Goal: Transaction & Acquisition: Purchase product/service

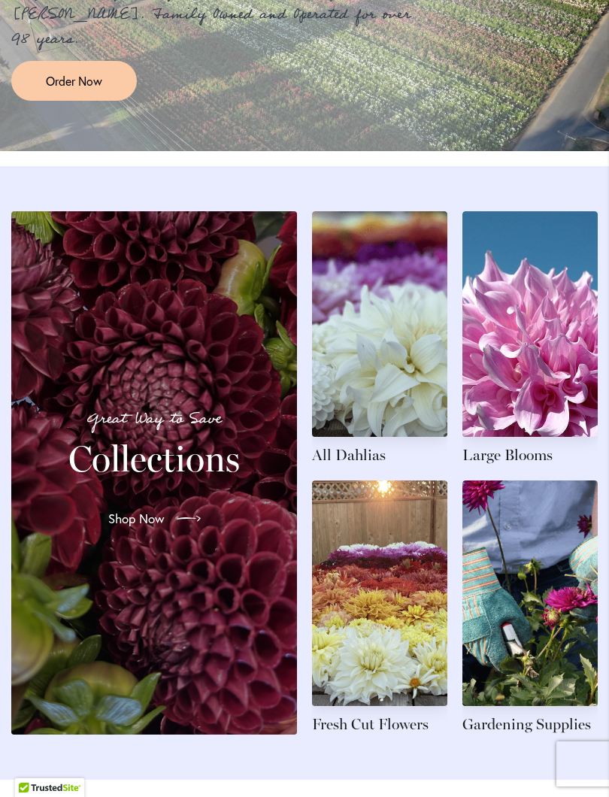
scroll to position [1552, 0]
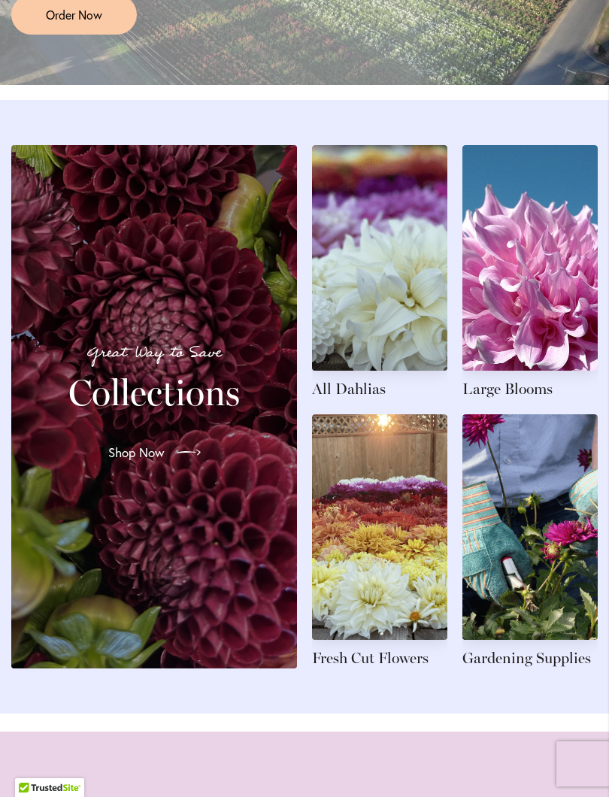
click at [405, 319] on link at bounding box center [379, 272] width 135 height 254
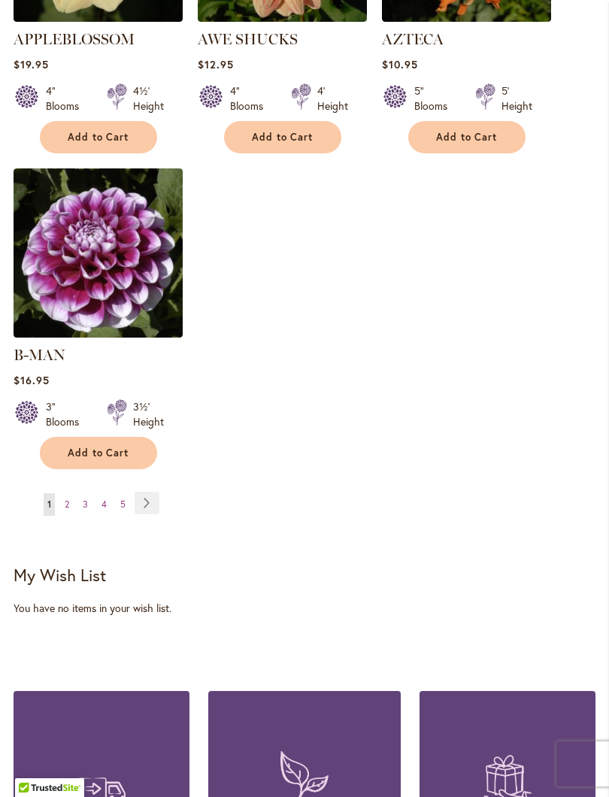
scroll to position [2046, 0]
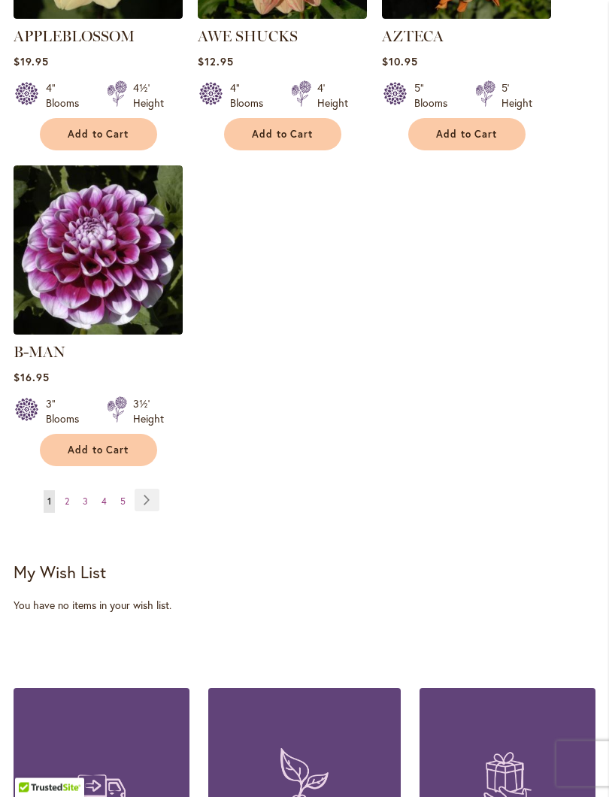
click at [159, 495] on link "Page Next" at bounding box center [147, 500] width 25 height 23
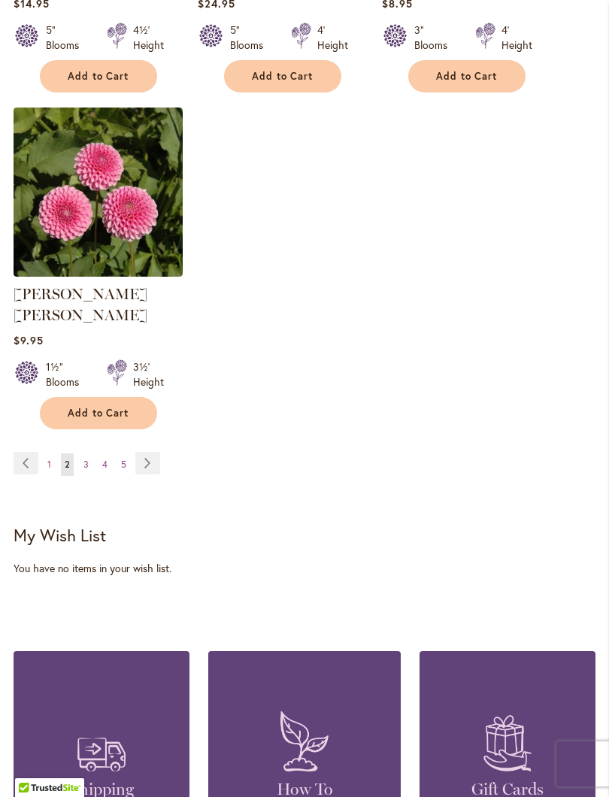
scroll to position [2093, 0]
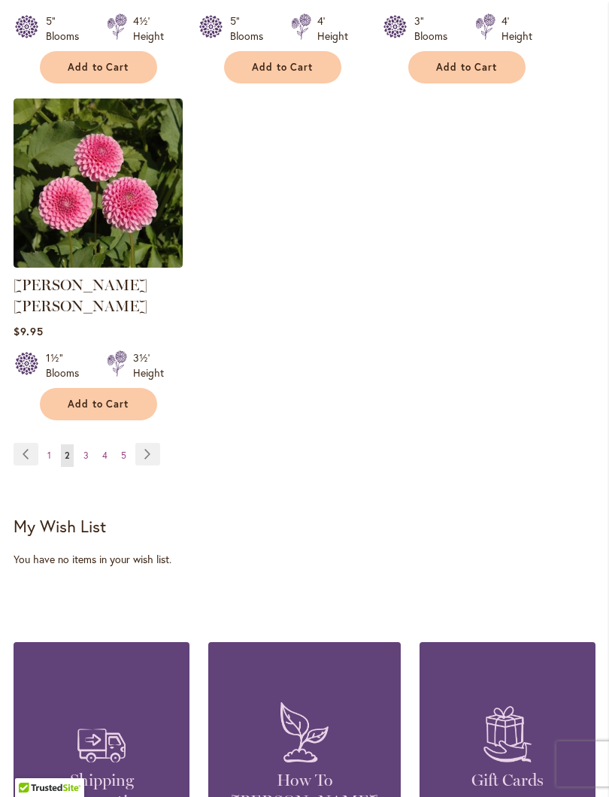
click at [158, 446] on link "Page Next" at bounding box center [147, 454] width 25 height 23
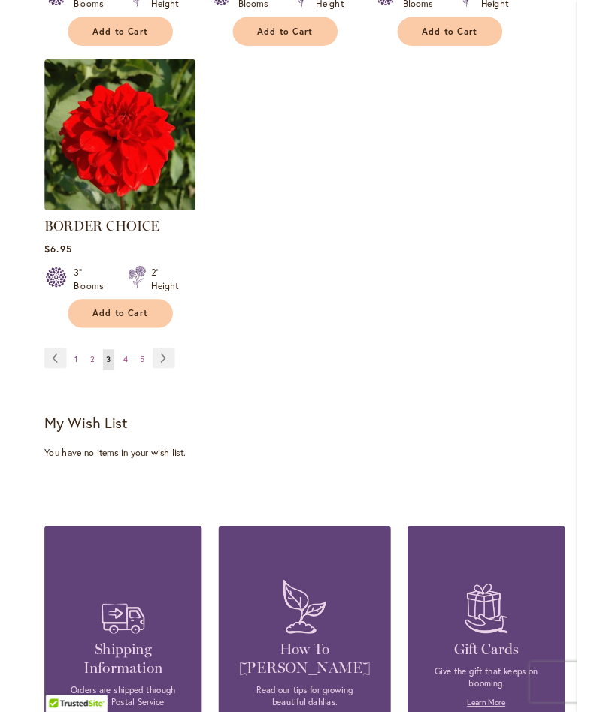
scroll to position [2125, 0]
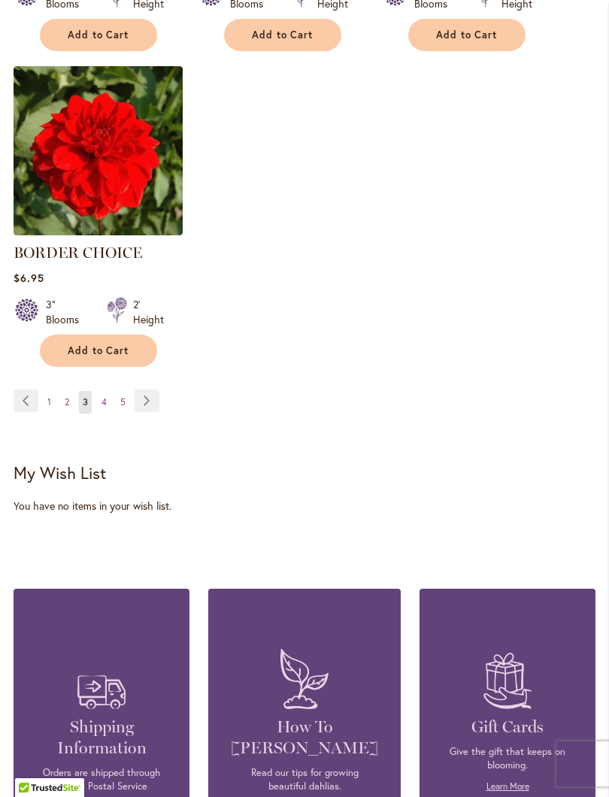
click at [152, 405] on link "Page Next" at bounding box center [147, 400] width 25 height 23
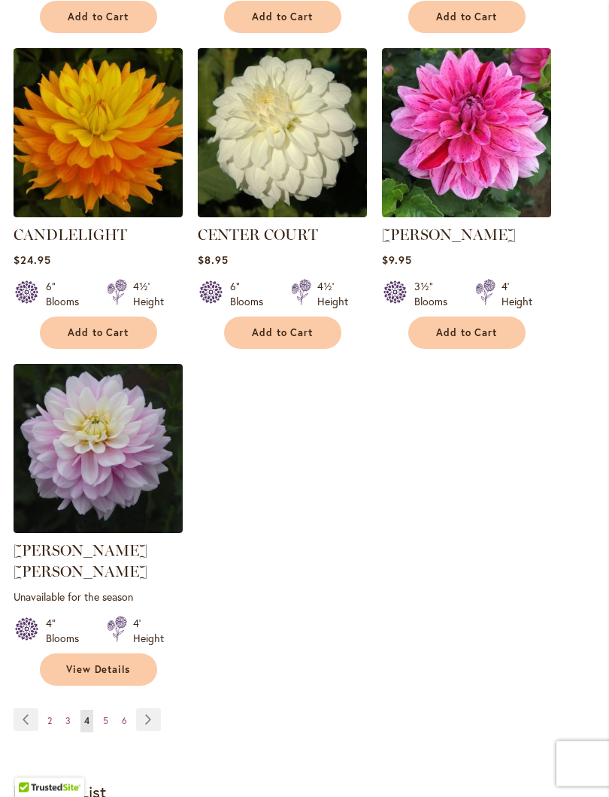
scroll to position [1886, 0]
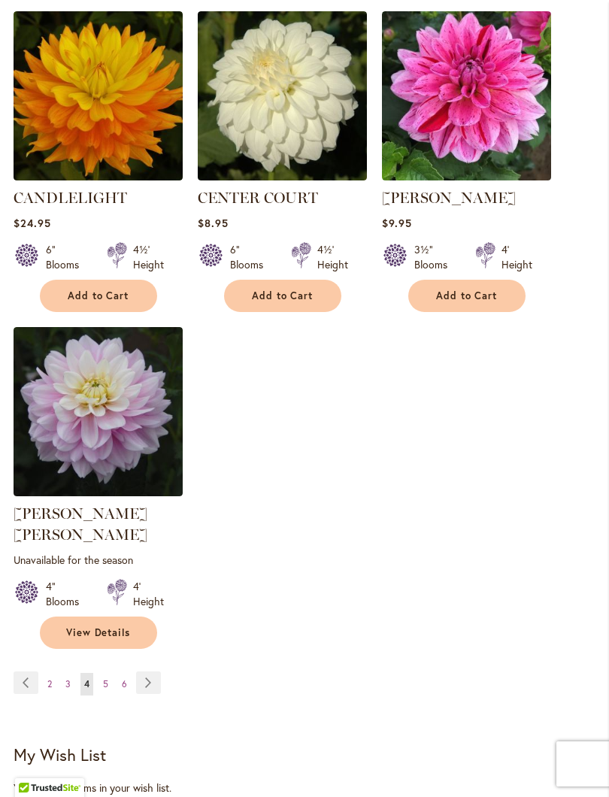
click at [160, 682] on link "Page Next" at bounding box center [148, 682] width 25 height 23
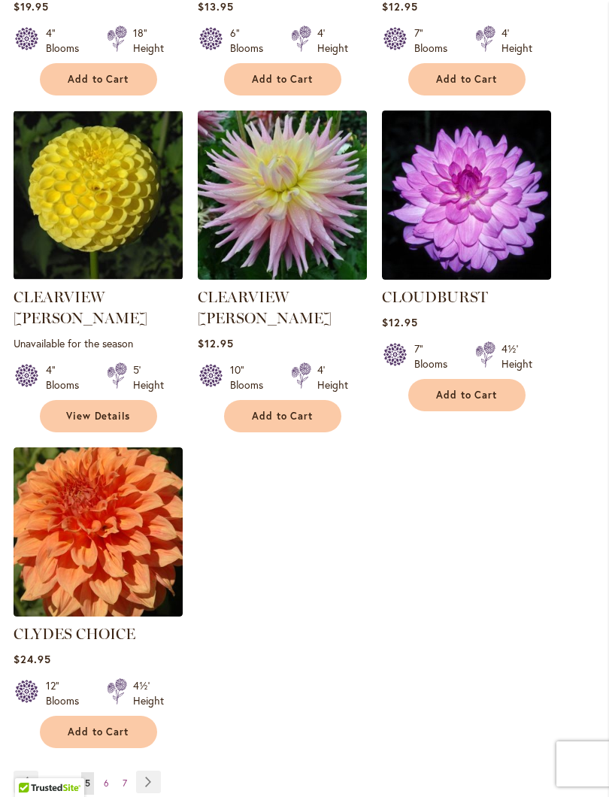
scroll to position [1902, 0]
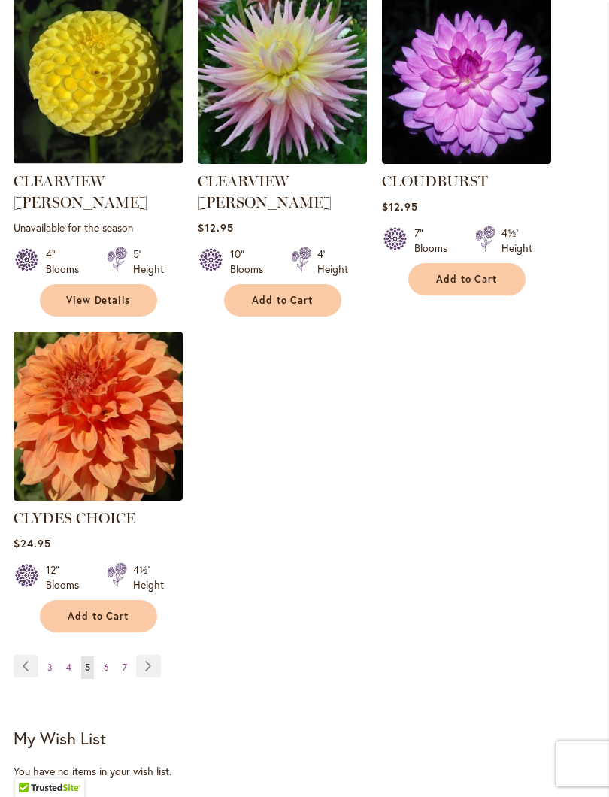
click at [159, 655] on link "Page Next" at bounding box center [148, 666] width 25 height 23
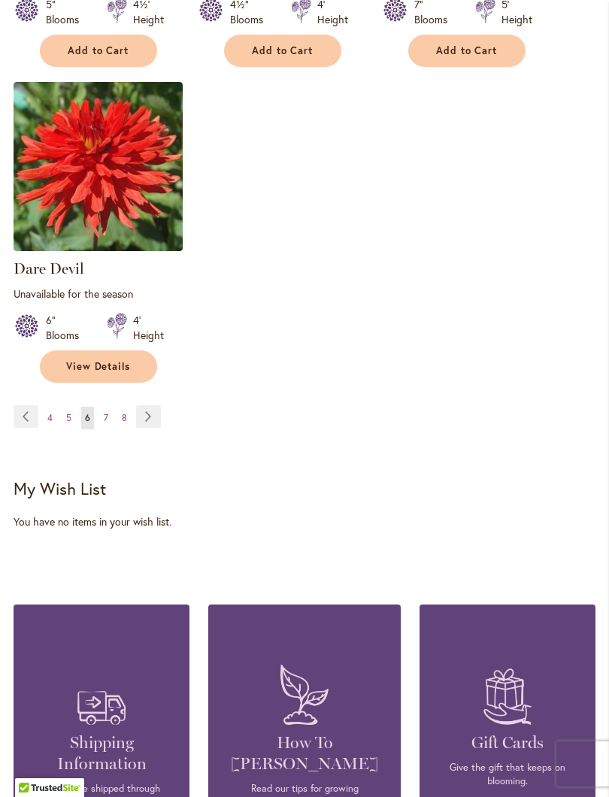
scroll to position [2174, 0]
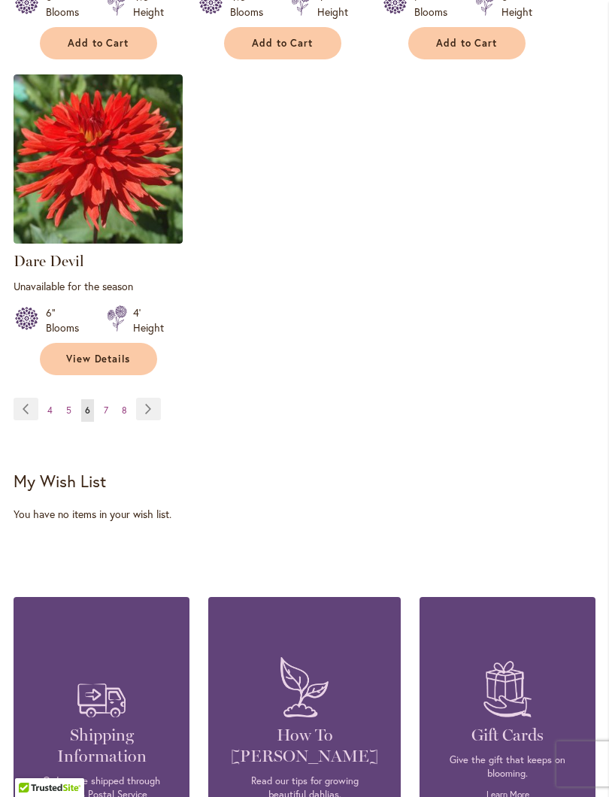
click at [153, 402] on link "Page Next" at bounding box center [148, 409] width 25 height 23
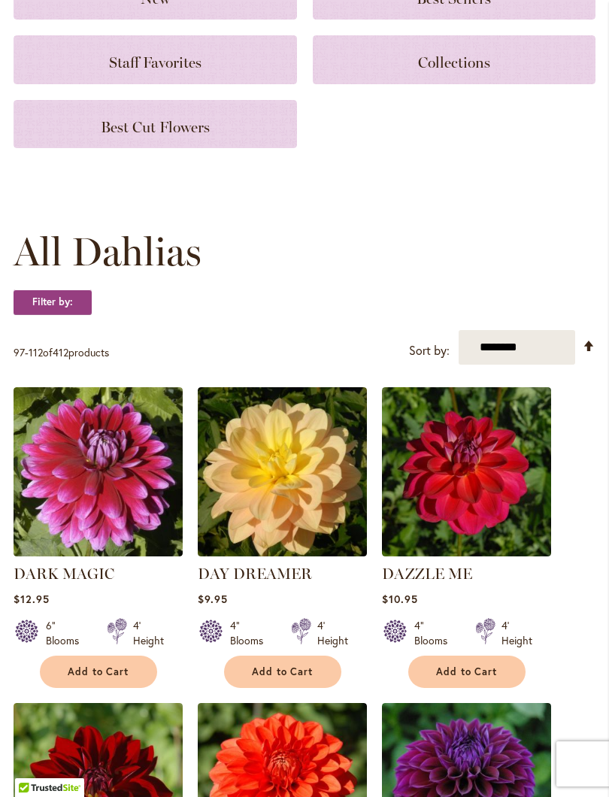
scroll to position [259, 0]
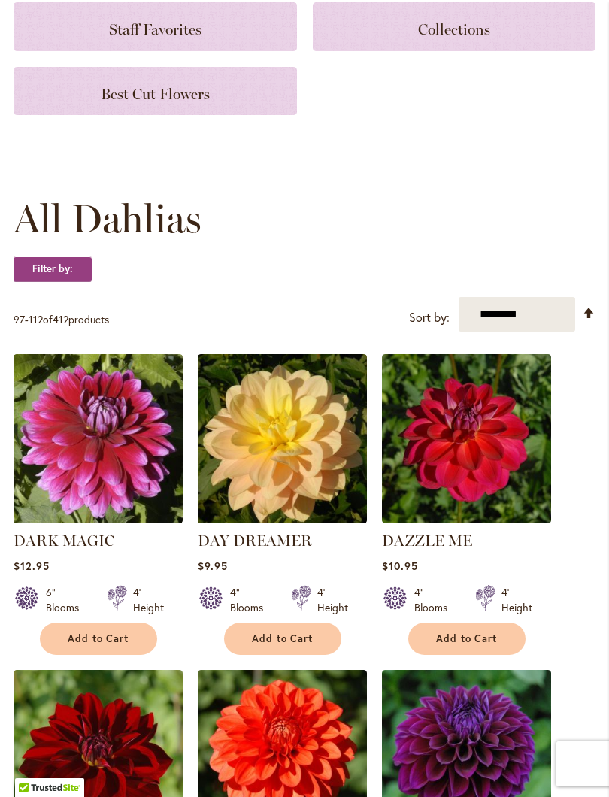
click at [524, 651] on button "Add to Cart" at bounding box center [466, 638] width 117 height 32
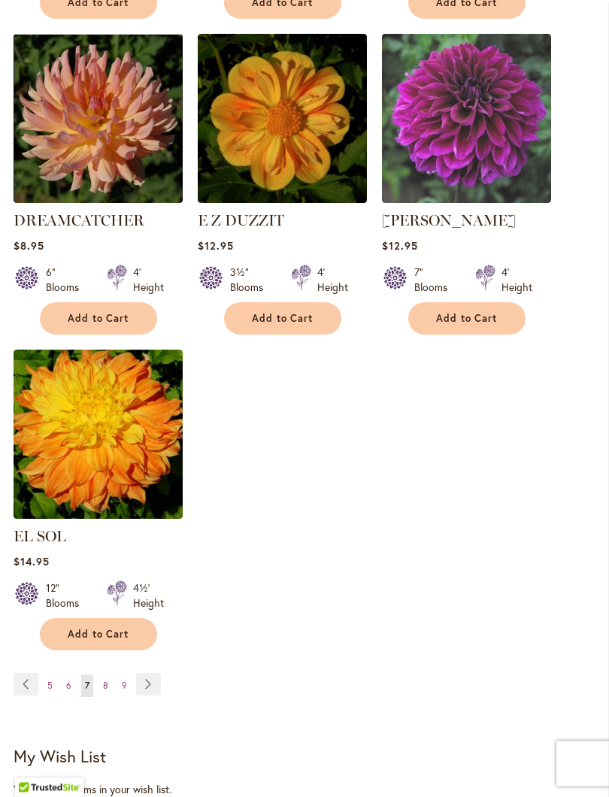
scroll to position [1903, 0]
click at [153, 681] on link "Page Next" at bounding box center [148, 684] width 25 height 23
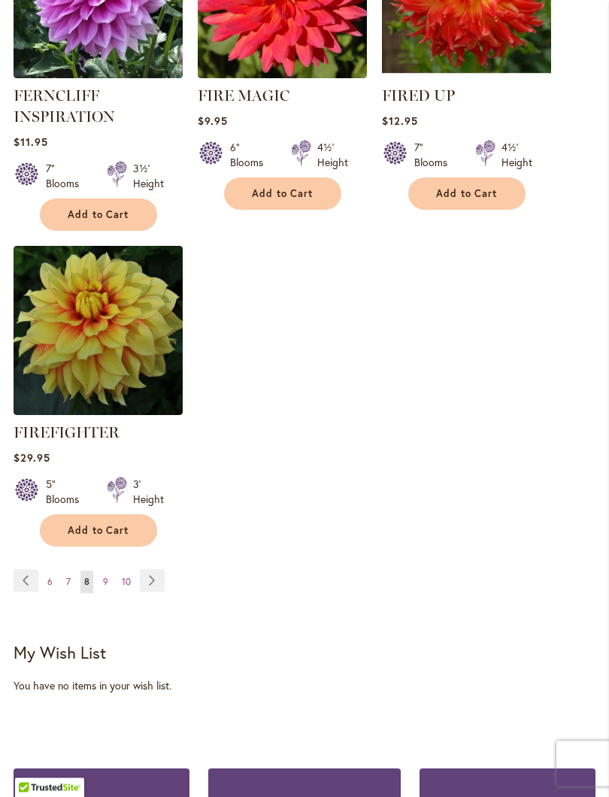
scroll to position [2019, 0]
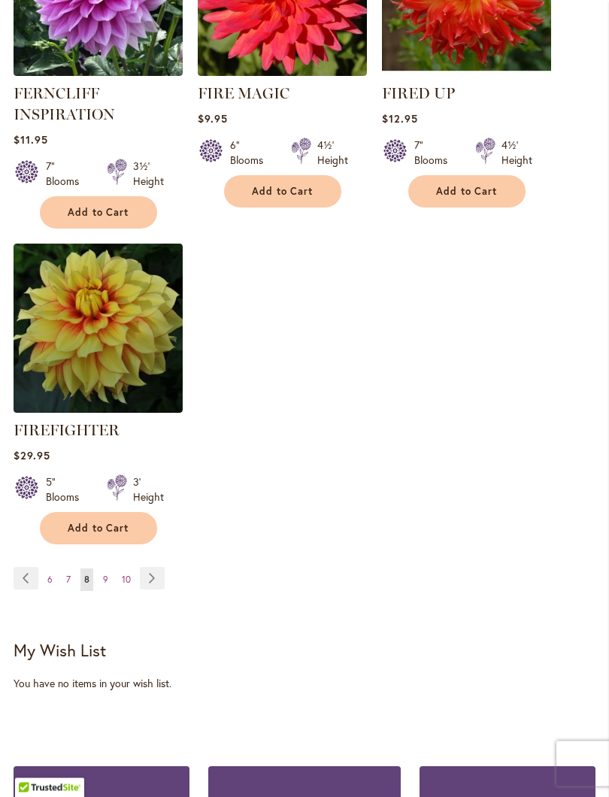
click at [162, 590] on link "Page Next" at bounding box center [152, 578] width 25 height 23
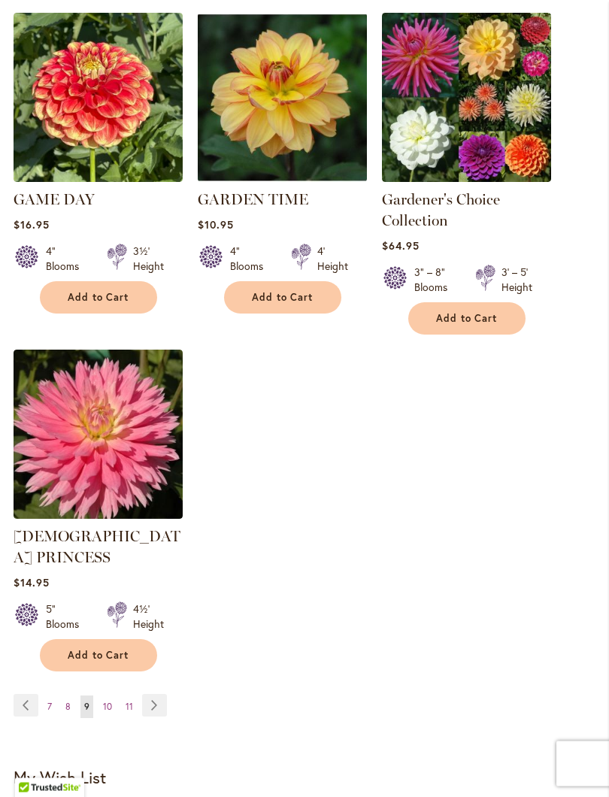
scroll to position [1928, 0]
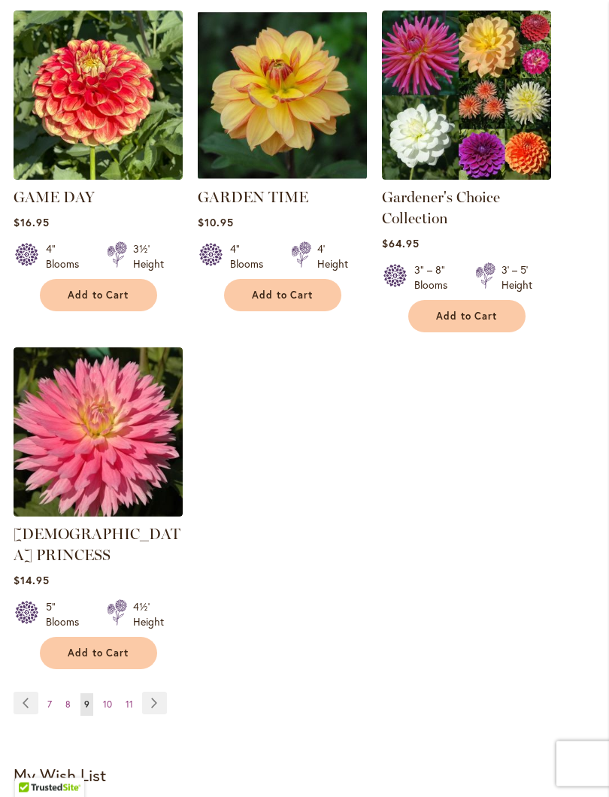
click at [153, 692] on link "Page Next" at bounding box center [154, 703] width 25 height 23
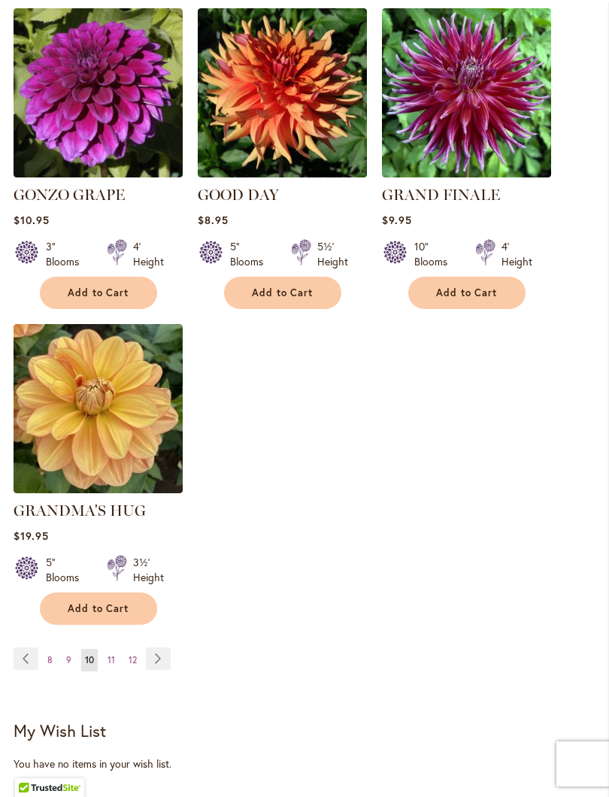
scroll to position [1891, 0]
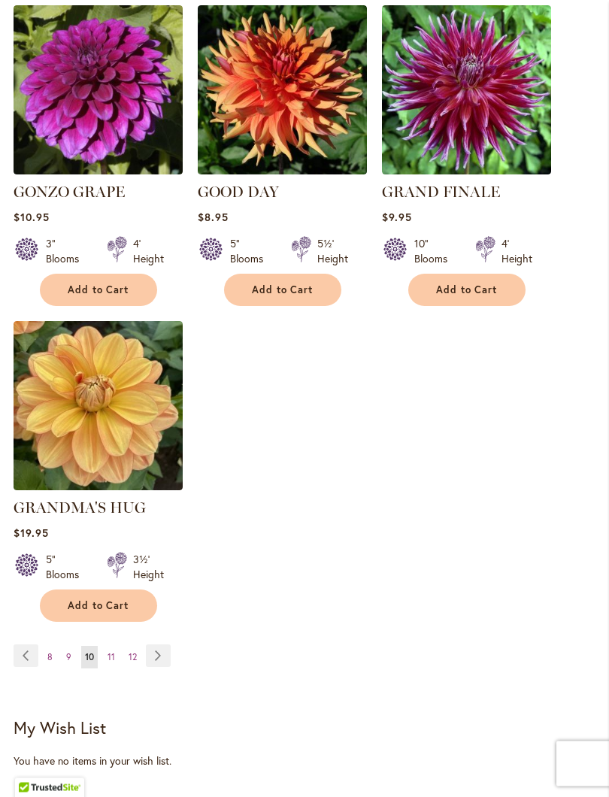
click at [162, 649] on link "Page Next" at bounding box center [158, 656] width 25 height 23
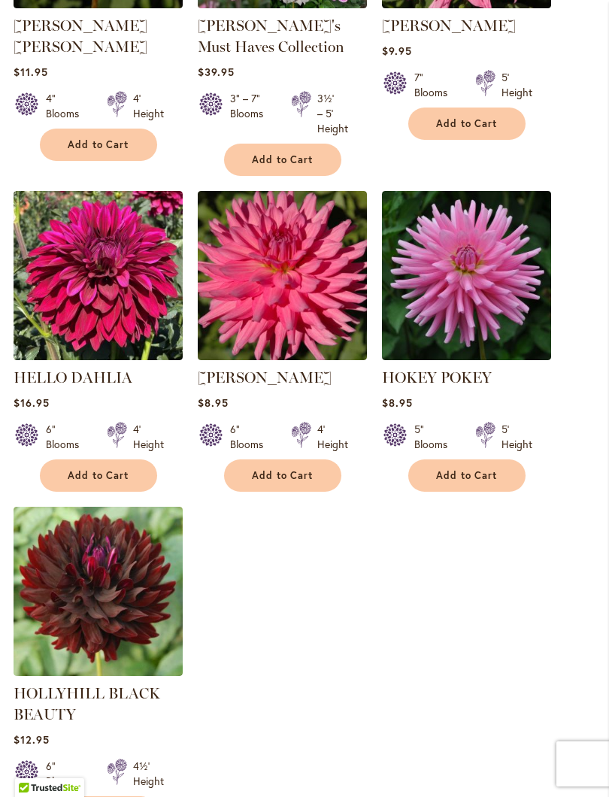
scroll to position [1819, 0]
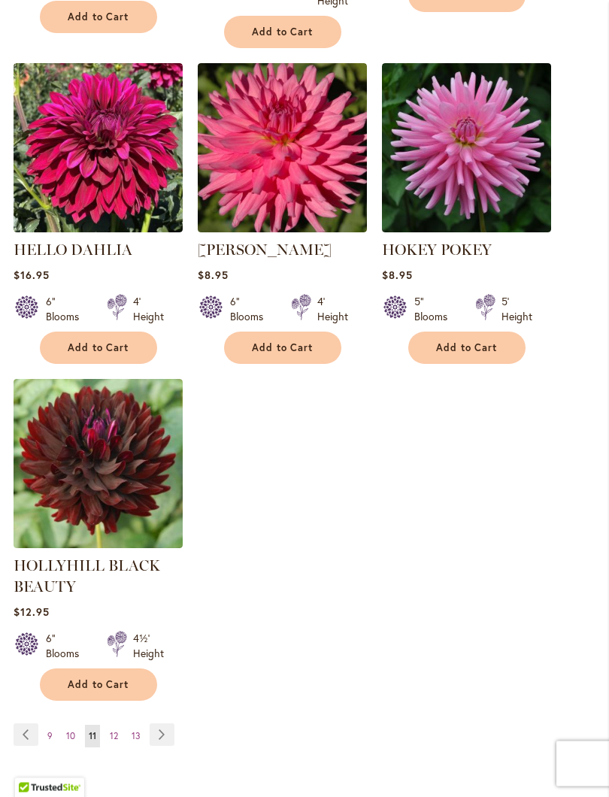
click at [127, 691] on span "Add to Cart" at bounding box center [99, 685] width 62 height 13
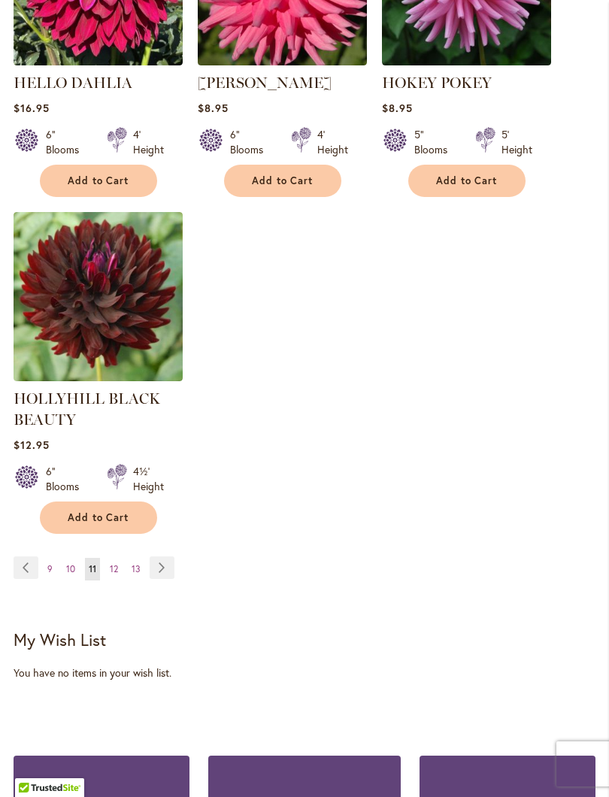
scroll to position [2094, 0]
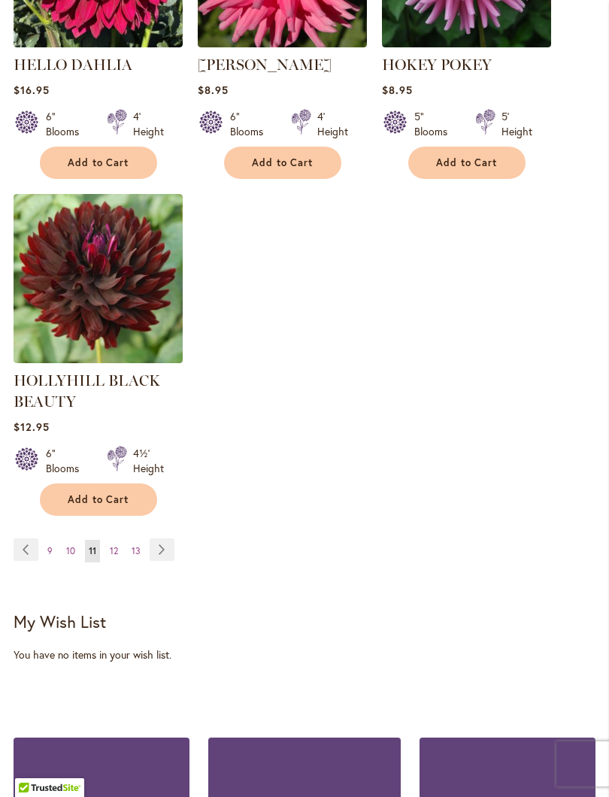
click at [168, 561] on link "Page Next" at bounding box center [162, 549] width 25 height 23
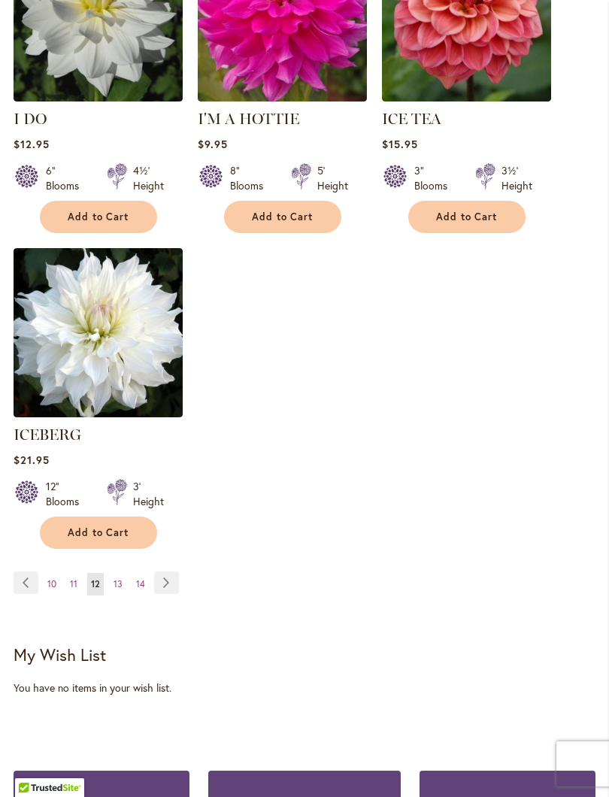
scroll to position [2055, 0]
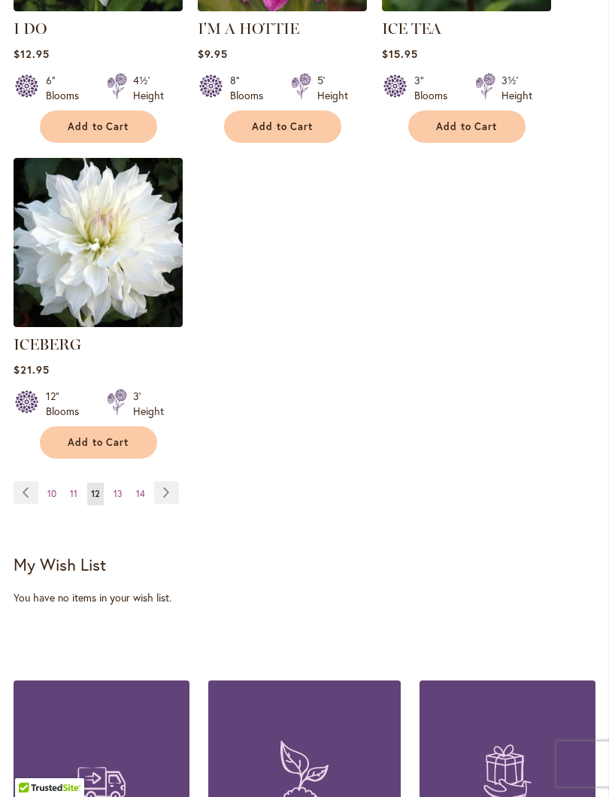
click at [177, 488] on link "Page Next" at bounding box center [166, 492] width 25 height 23
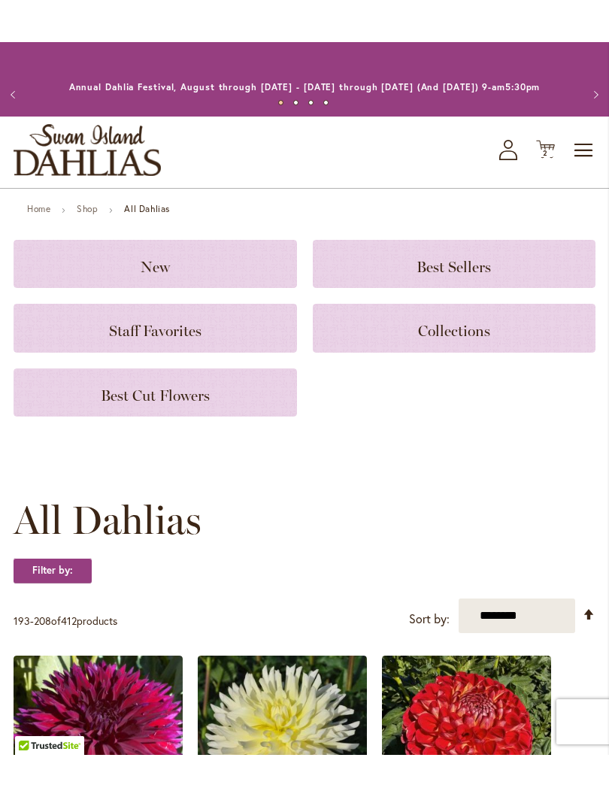
scroll to position [268, 0]
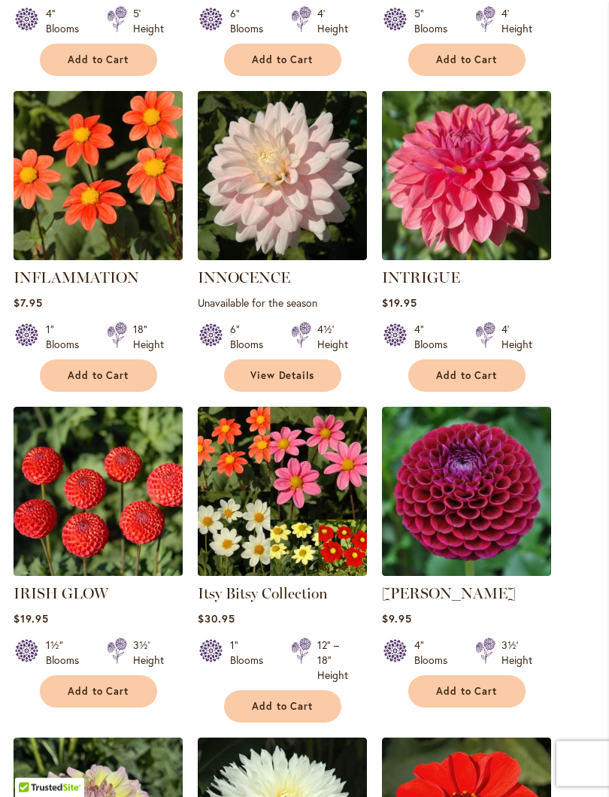
scroll to position [838, 0]
click at [301, 712] on span "Add to Cart" at bounding box center [283, 706] width 62 height 13
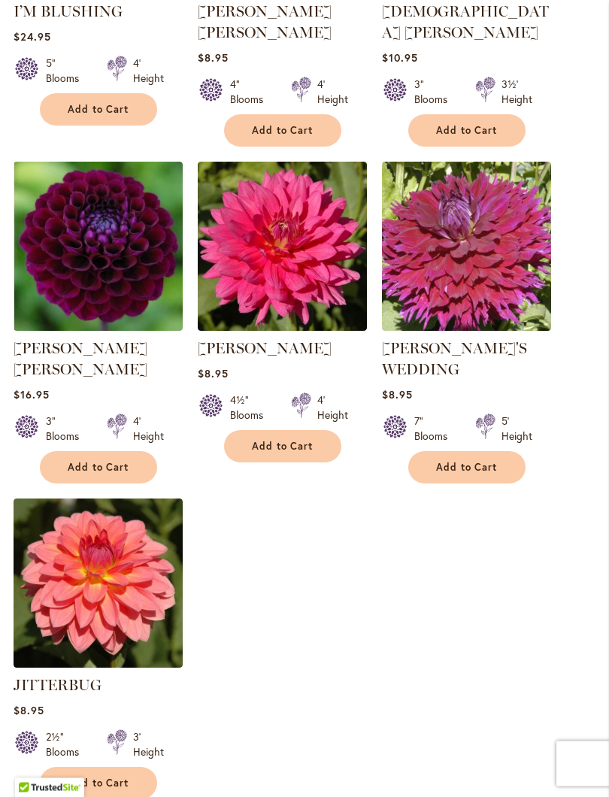
scroll to position [1822, 0]
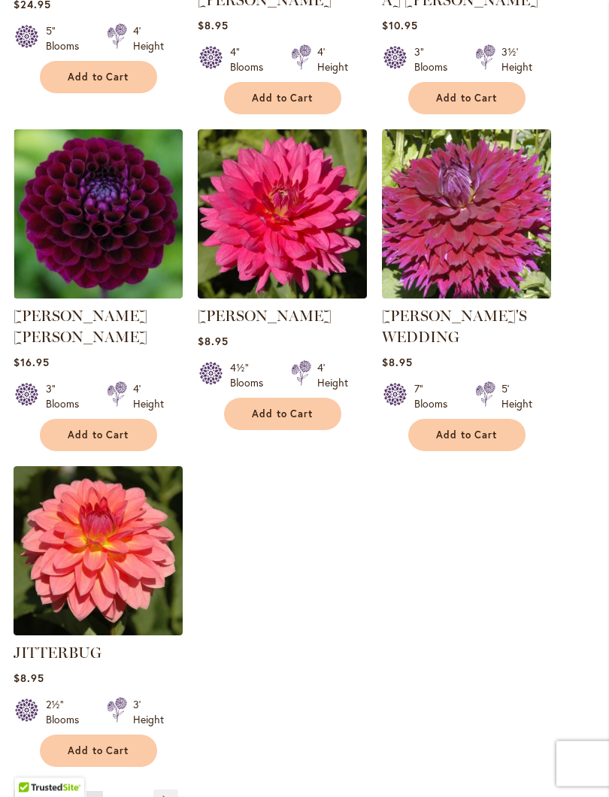
click at [167, 712] on link "Page Next" at bounding box center [165, 801] width 25 height 23
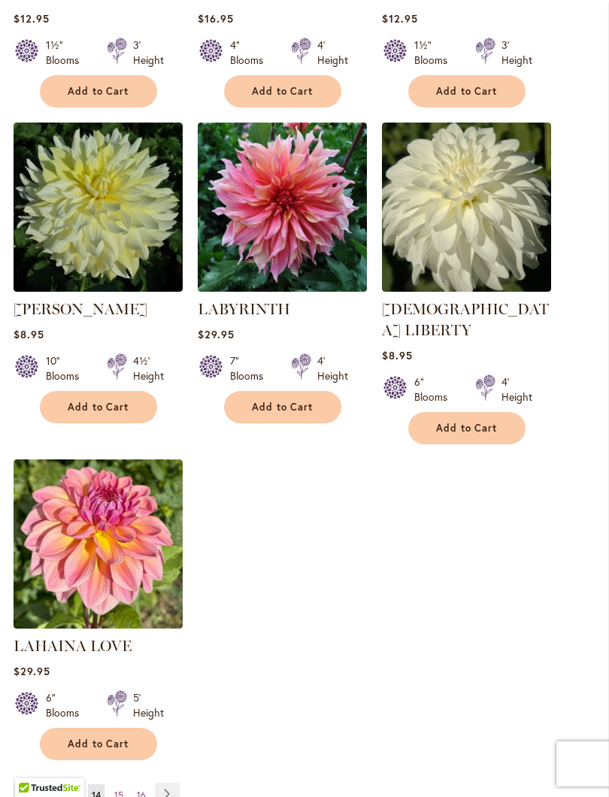
scroll to position [1815, 0]
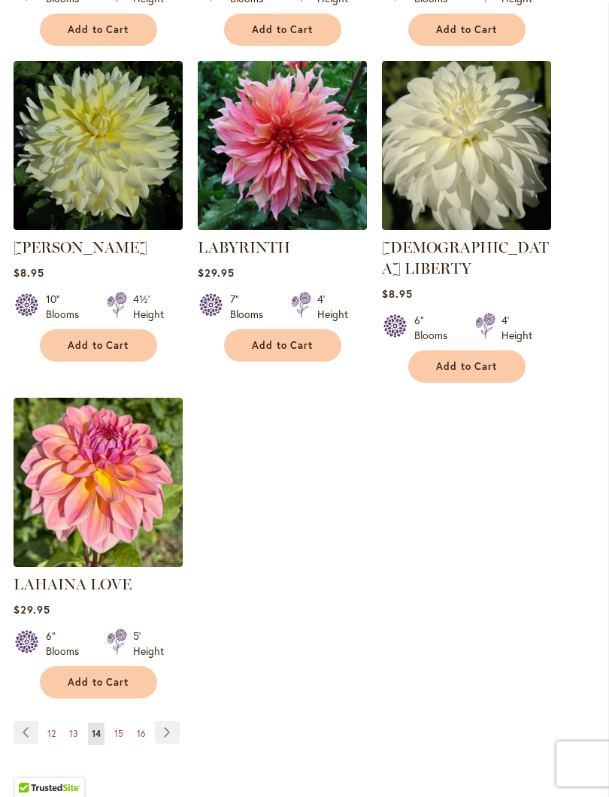
click at [166, 712] on link "Page Next" at bounding box center [167, 732] width 25 height 23
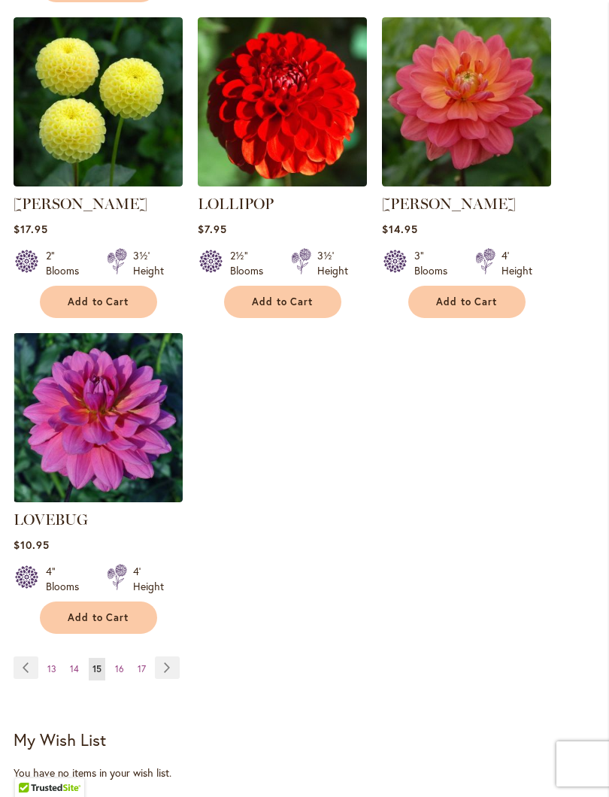
scroll to position [1907, 0]
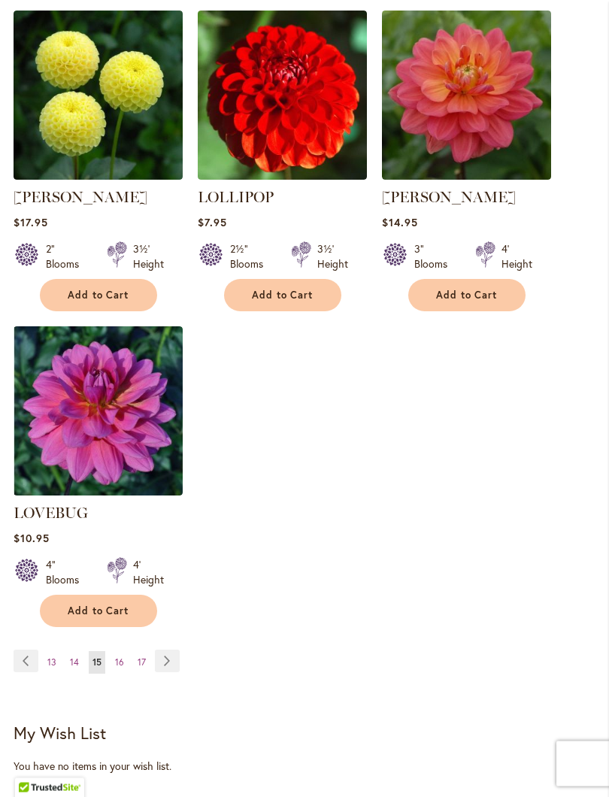
click at [171, 650] on link "Page Next" at bounding box center [167, 661] width 25 height 23
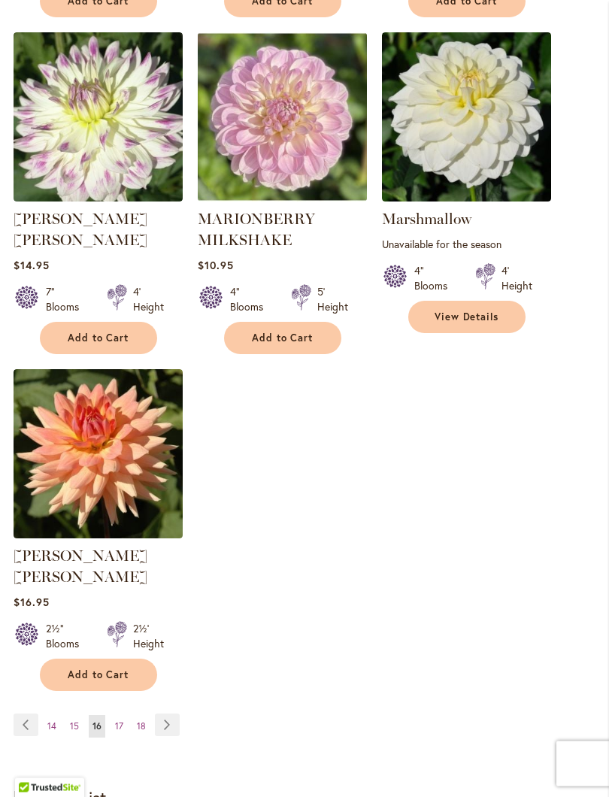
scroll to position [1866, 0]
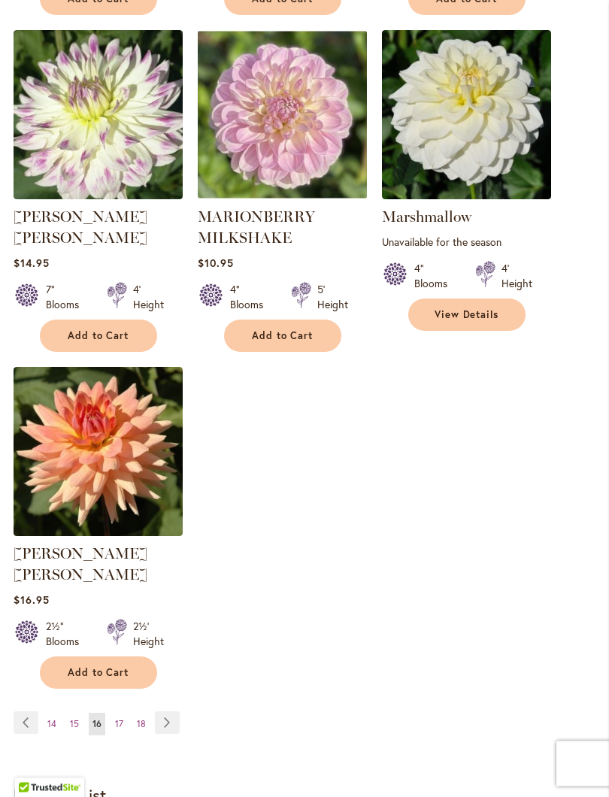
click at [177, 712] on link "Page Next" at bounding box center [167, 723] width 25 height 23
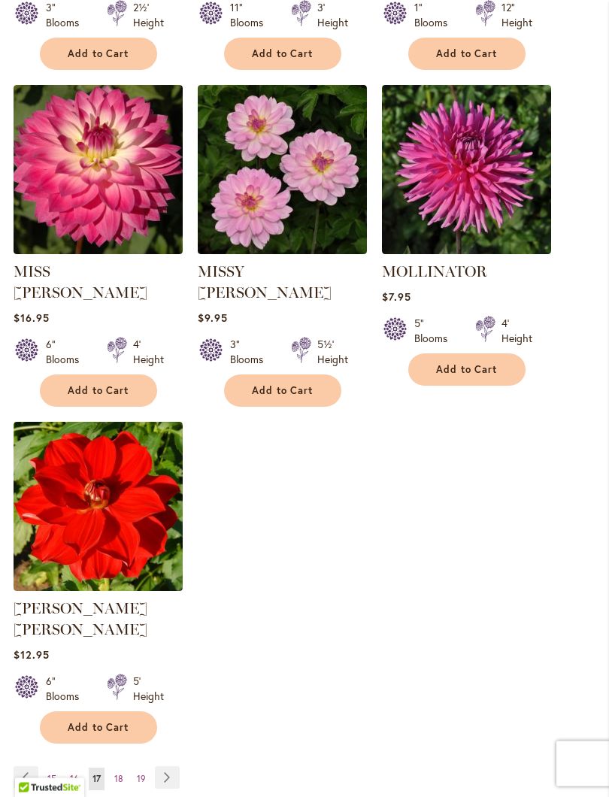
scroll to position [1802, 0]
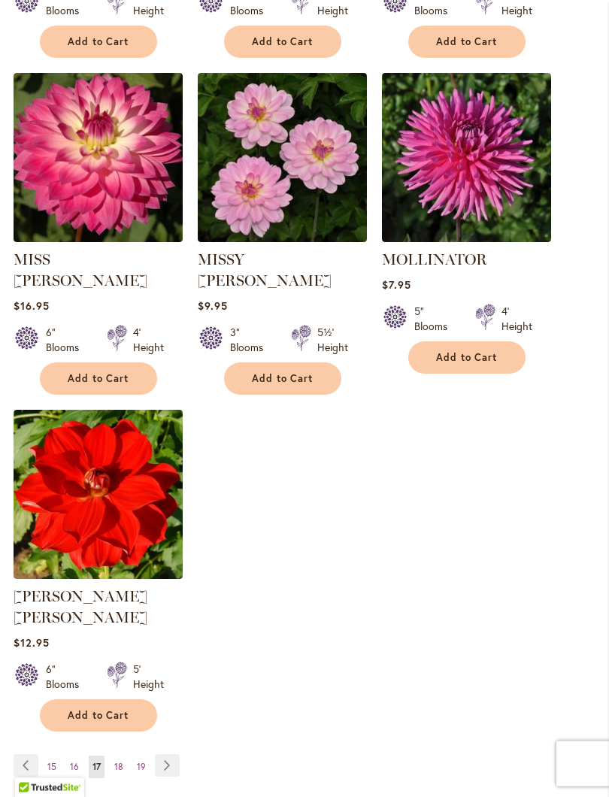
click at [174, 712] on link "Page Next" at bounding box center [167, 766] width 25 height 23
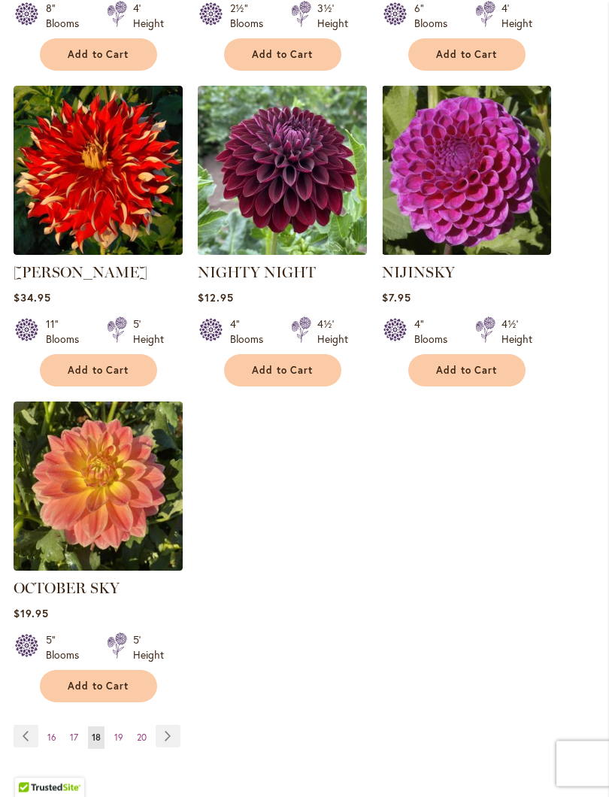
scroll to position [1826, 0]
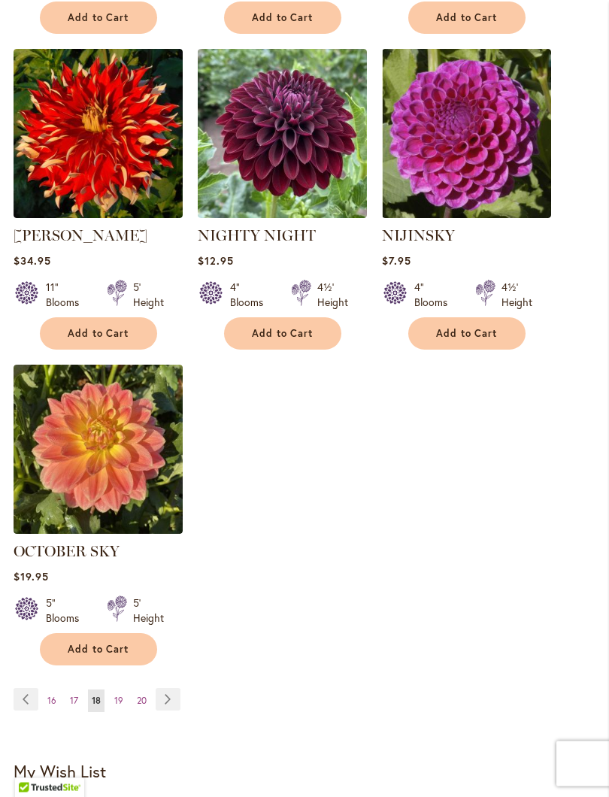
click at [177, 711] on link "Page Next" at bounding box center [168, 699] width 25 height 23
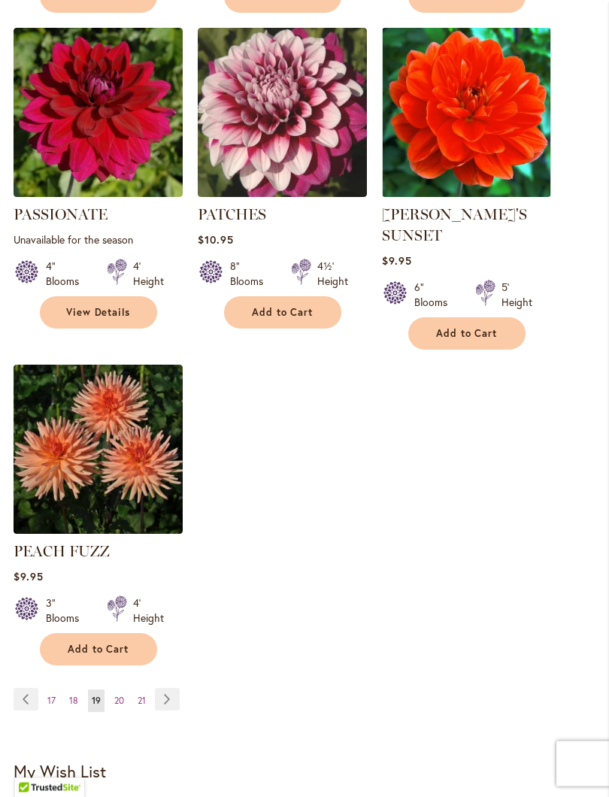
scroll to position [1870, 0]
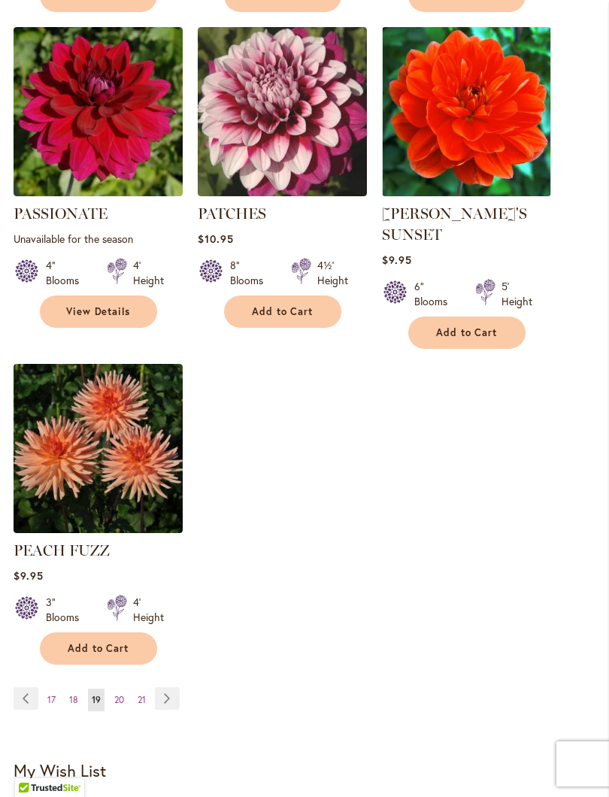
click at [173, 691] on link "Page Next" at bounding box center [167, 698] width 25 height 23
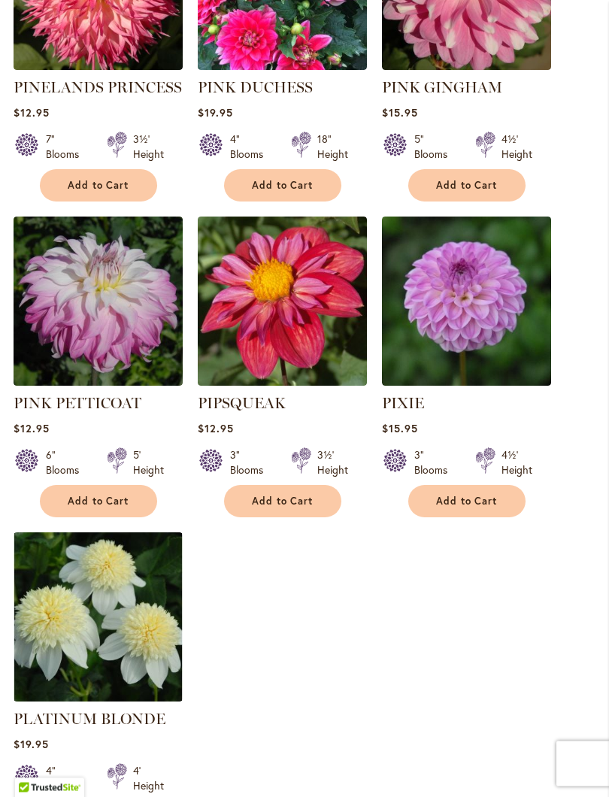
scroll to position [1863, 0]
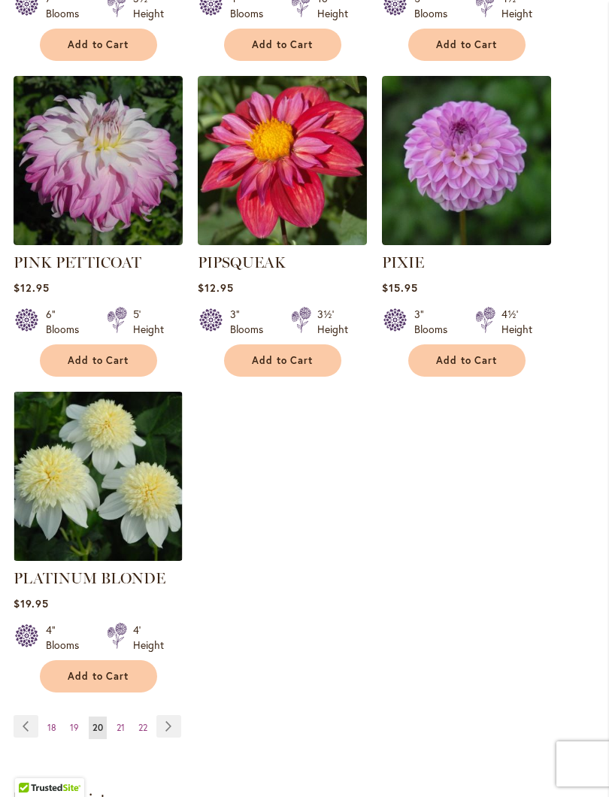
click at [173, 712] on link "Page Next" at bounding box center [168, 726] width 25 height 23
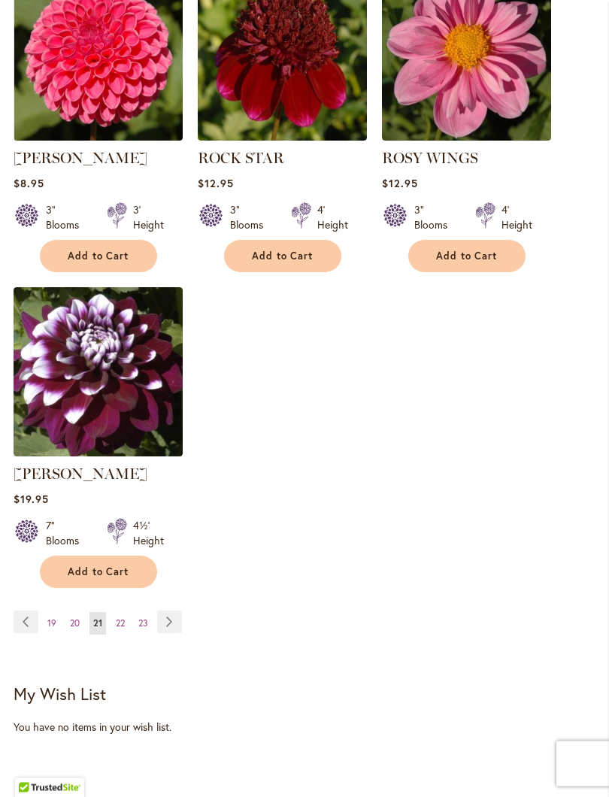
scroll to position [1928, 0]
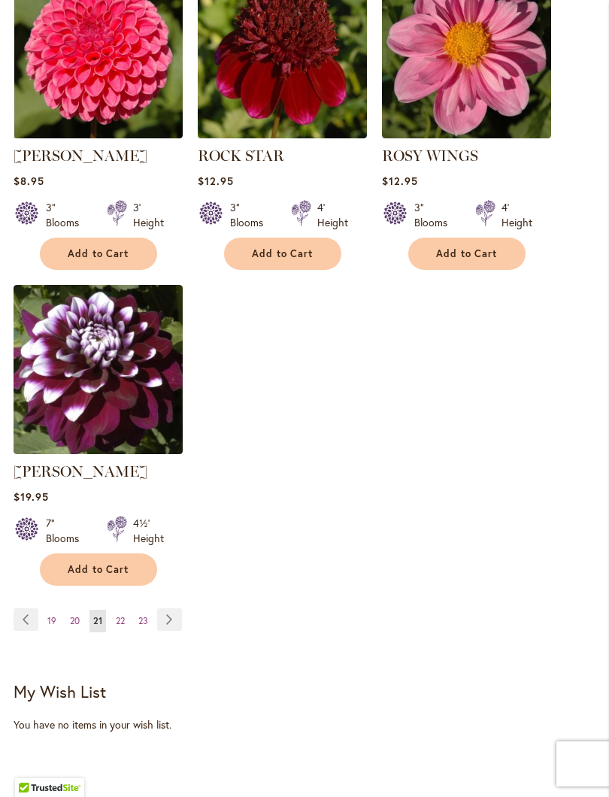
click at [178, 631] on link "Page Next" at bounding box center [169, 619] width 25 height 23
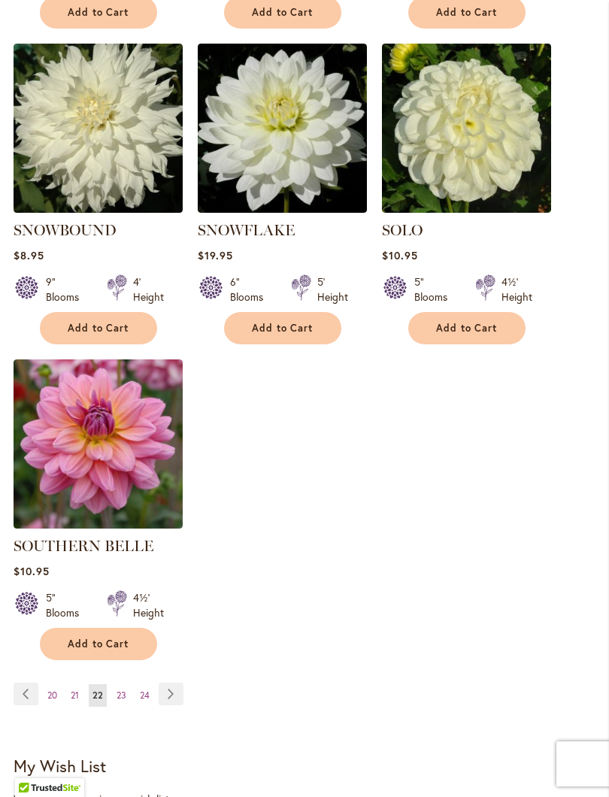
scroll to position [1903, 0]
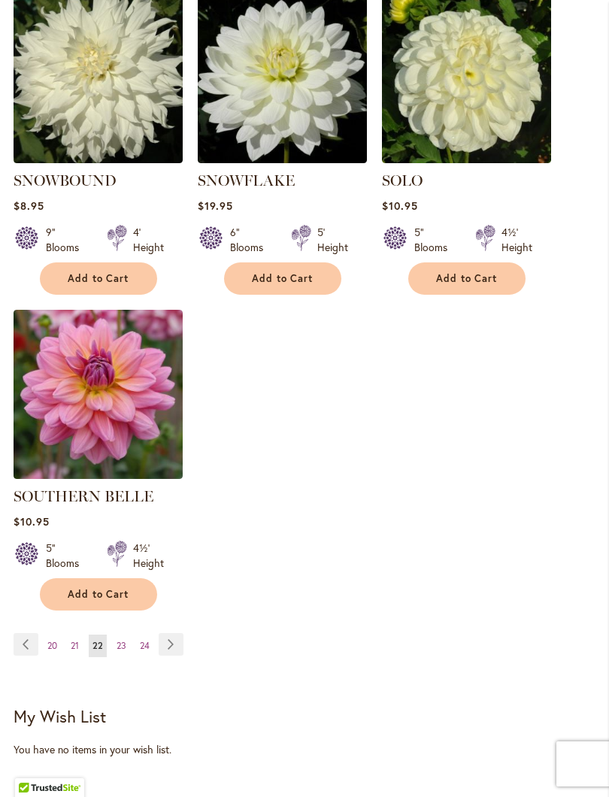
click at [182, 645] on link "Page Next" at bounding box center [171, 644] width 25 height 23
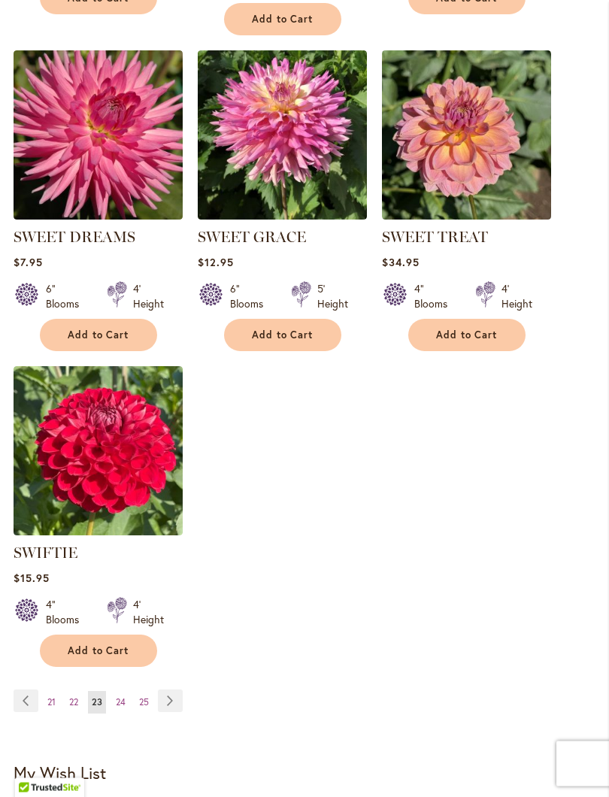
scroll to position [1859, 0]
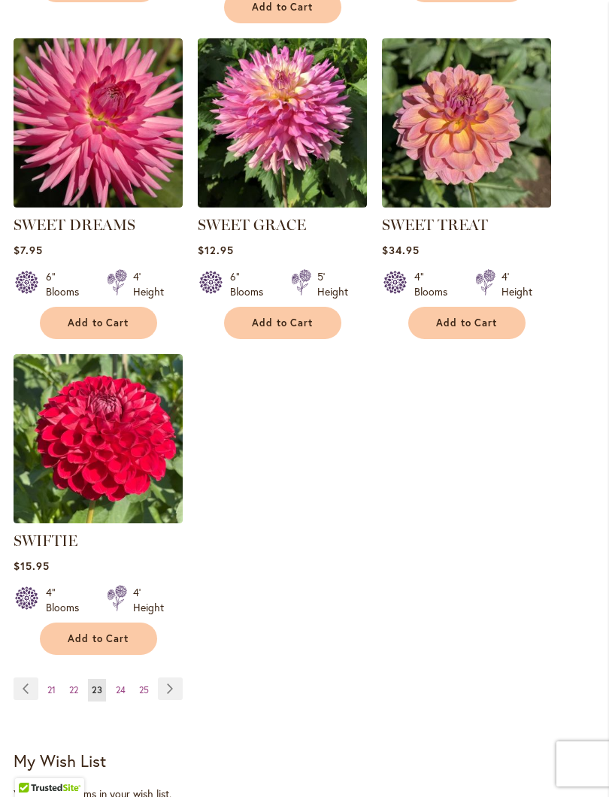
click at [182, 700] on link "Page Next" at bounding box center [170, 688] width 25 height 23
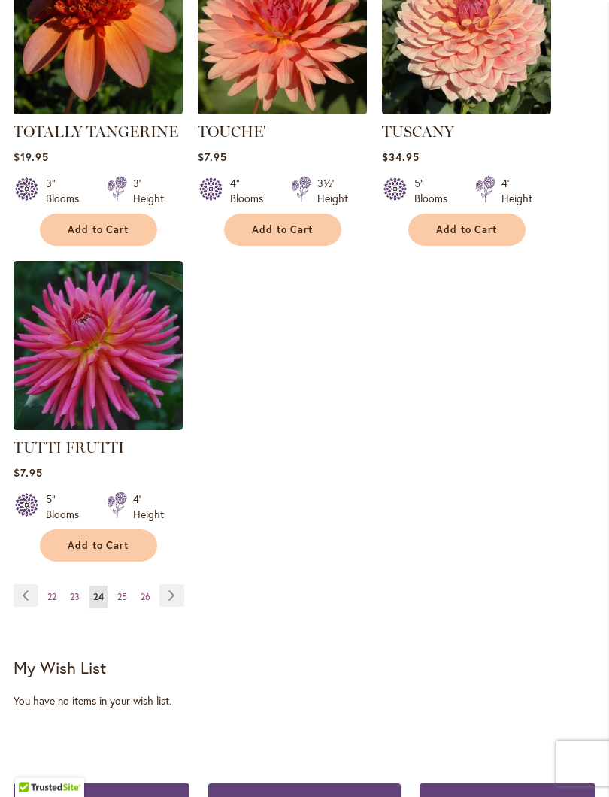
scroll to position [1965, 0]
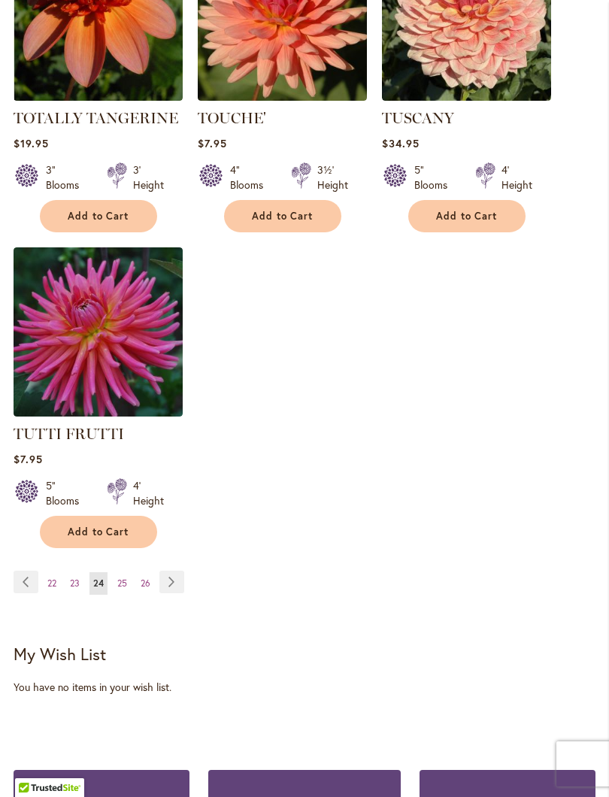
click at [181, 583] on link "Page Next" at bounding box center [171, 581] width 25 height 23
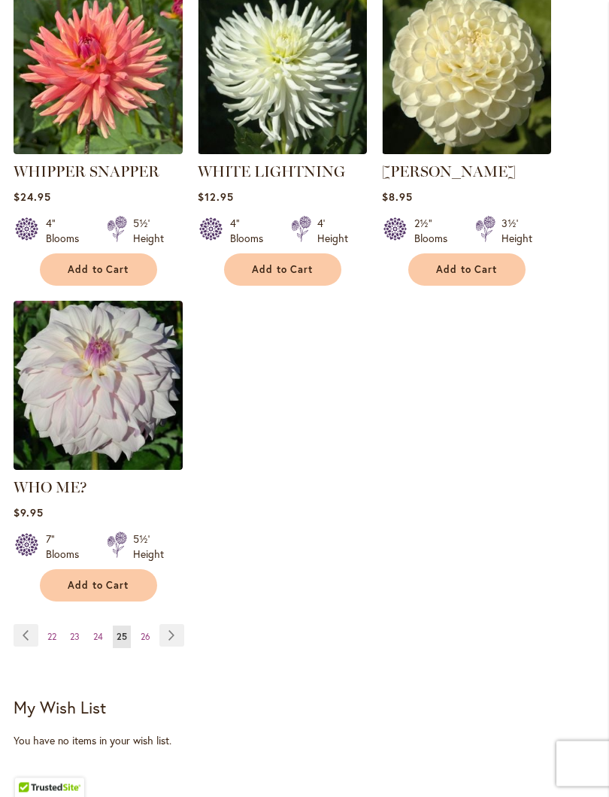
scroll to position [1919, 0]
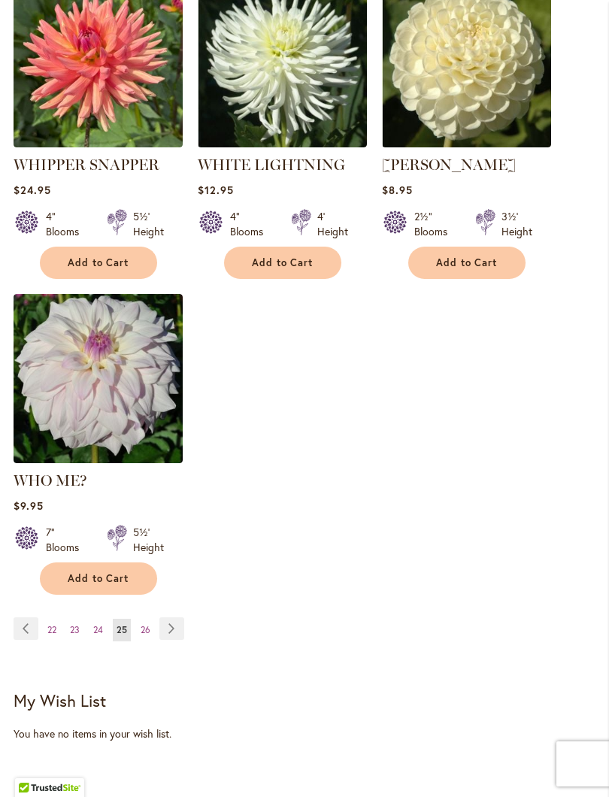
click at [175, 621] on link "Page Next" at bounding box center [171, 628] width 25 height 23
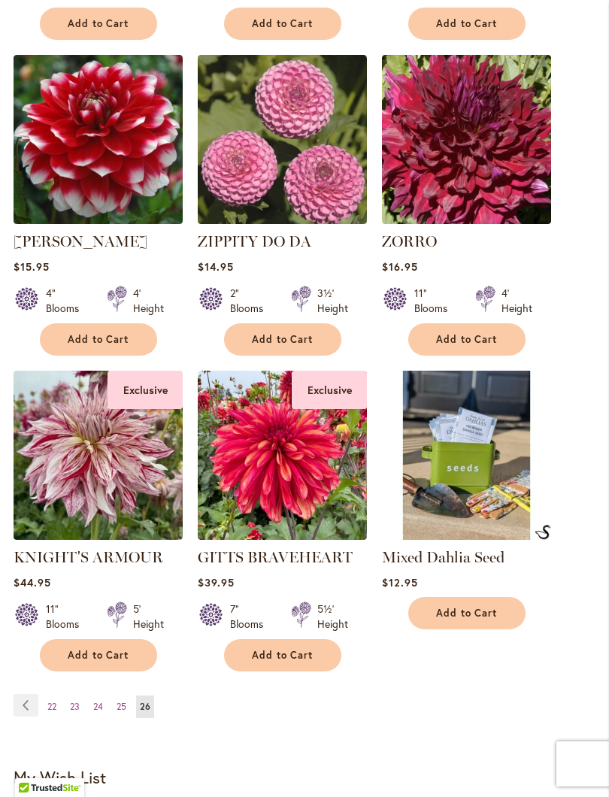
scroll to position [1265, 0]
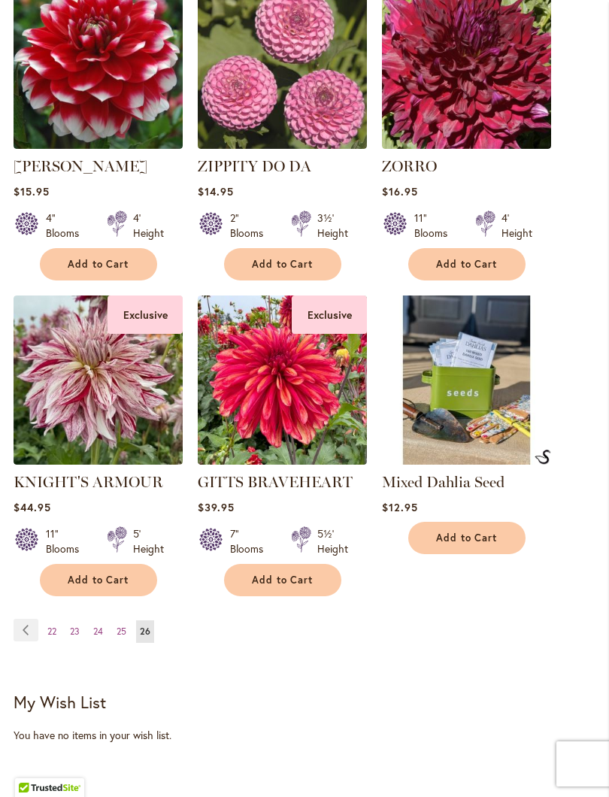
click at [482, 544] on span "Add to Cart" at bounding box center [467, 537] width 62 height 13
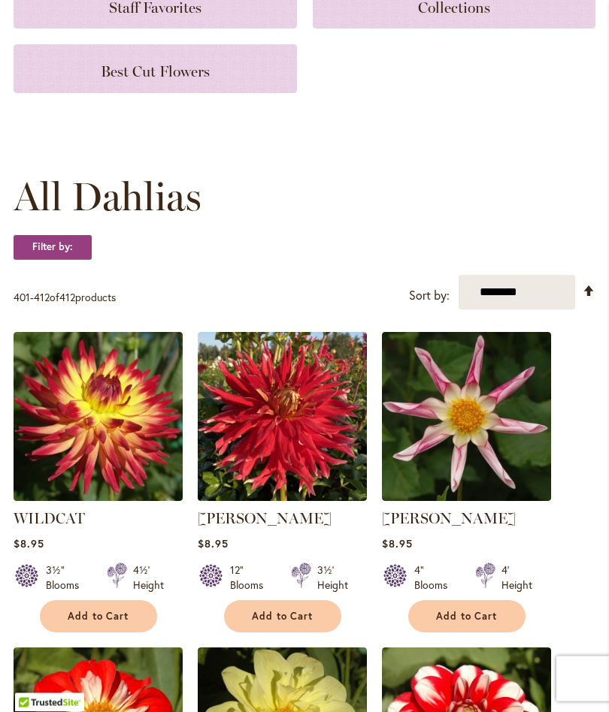
scroll to position [0, 0]
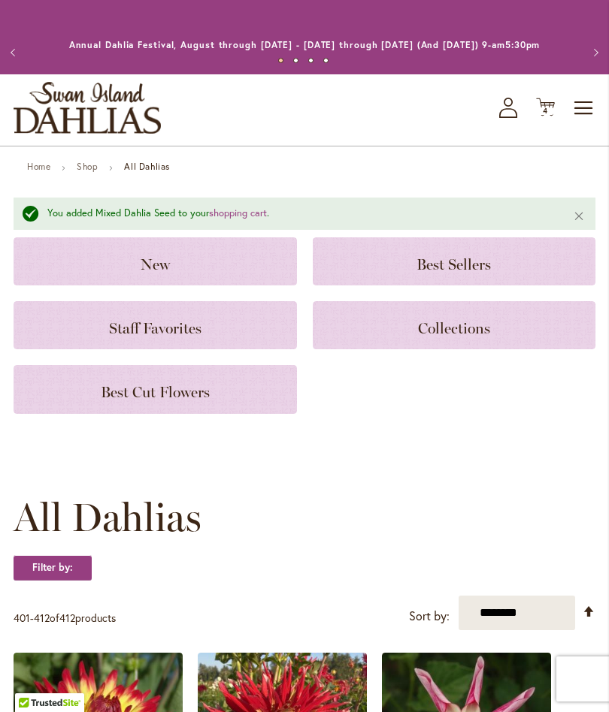
click at [548, 118] on span "Cart .cls-1 { fill: #231f20; }" at bounding box center [545, 108] width 19 height 20
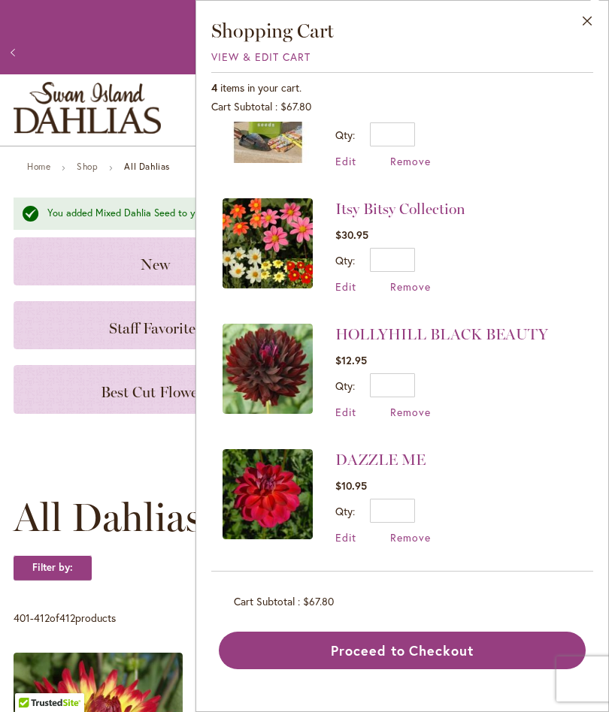
scroll to position [60, 0]
click at [417, 407] on span "Remove" at bounding box center [410, 412] width 41 height 14
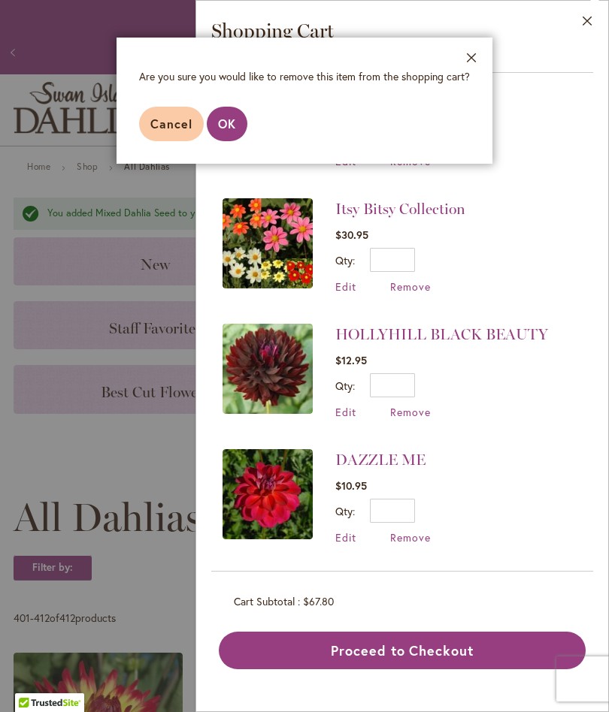
click at [237, 125] on button "OK" at bounding box center [227, 124] width 41 height 35
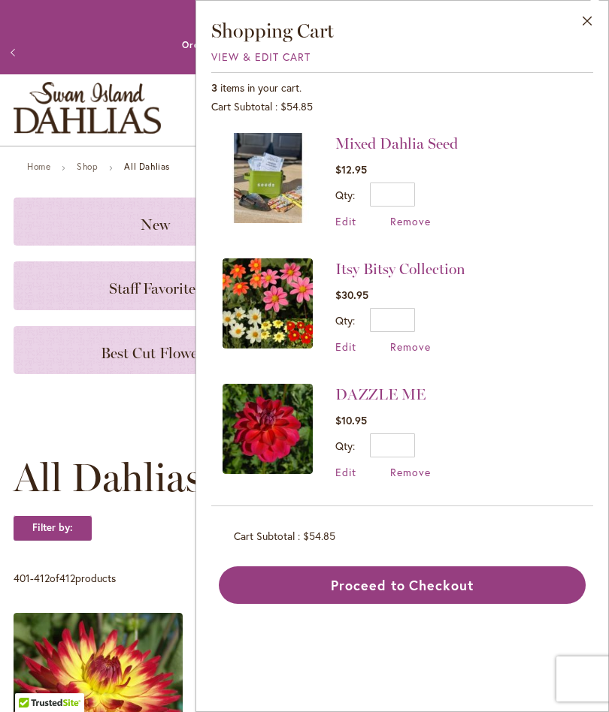
click at [404, 469] on span "Remove" at bounding box center [410, 472] width 41 height 14
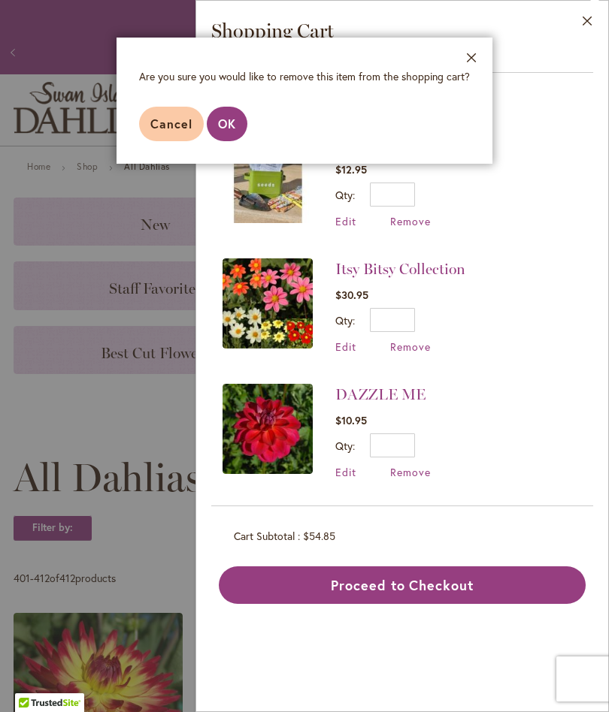
click at [225, 129] on span "OK" at bounding box center [227, 124] width 18 height 16
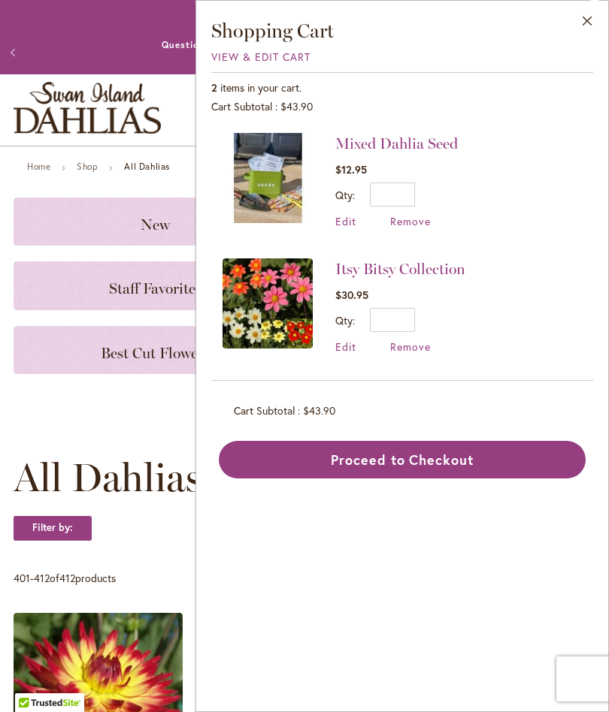
click at [268, 298] on img at bounding box center [267, 304] width 90 height 90
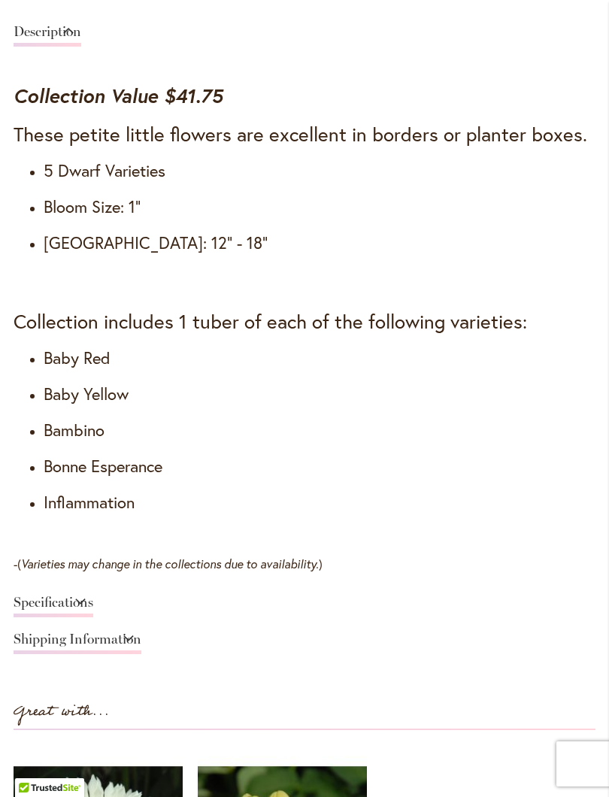
scroll to position [1125, 0]
click at [93, 618] on link "Specifications" at bounding box center [54, 607] width 80 height 22
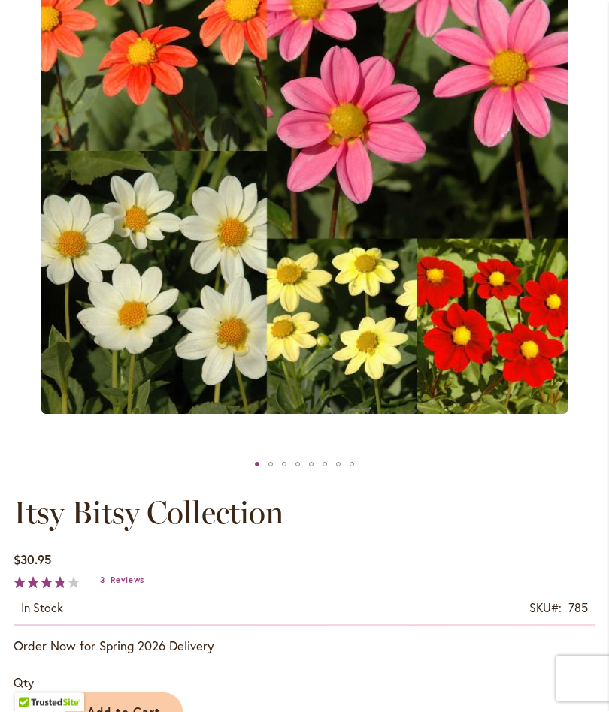
scroll to position [0, 0]
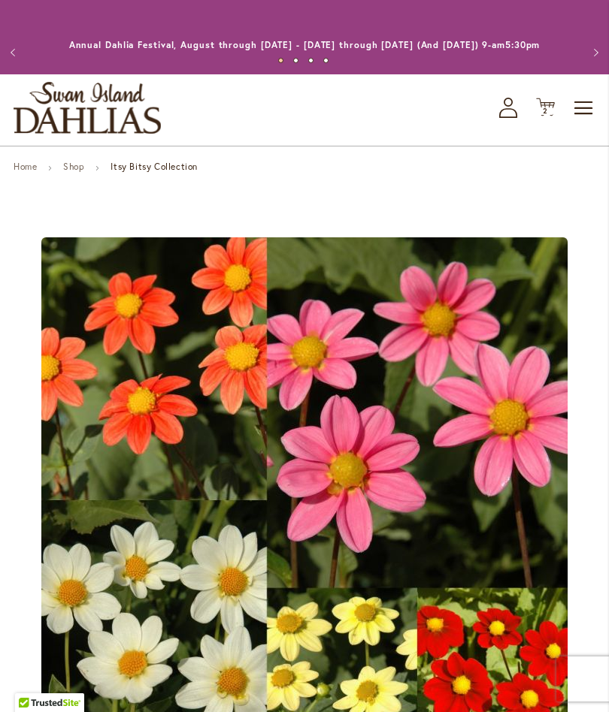
click at [547, 118] on span "Cart .cls-1 { fill: #231f20; }" at bounding box center [545, 108] width 19 height 20
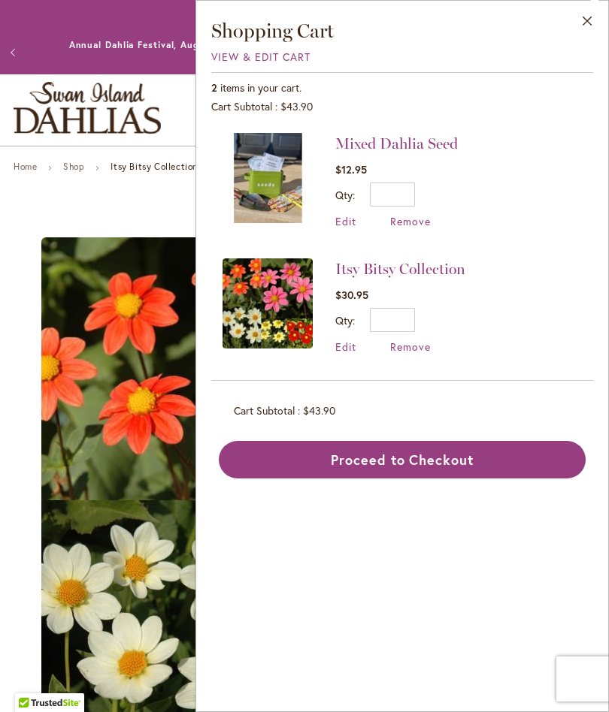
click at [415, 363] on li "Itsy Bitsy Collection $30.95 Qty * Update Edit Remove" at bounding box center [401, 306] width 359 height 126
click at [417, 351] on span "Remove" at bounding box center [410, 347] width 41 height 14
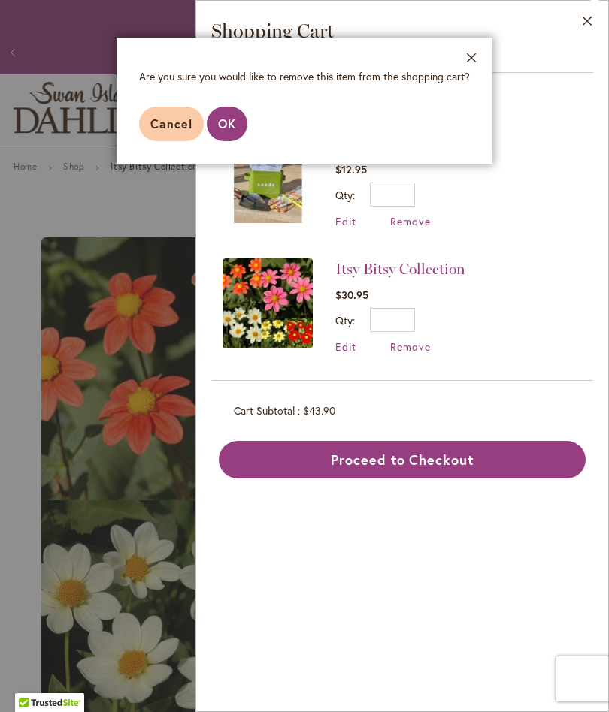
click at [233, 127] on span "OK" at bounding box center [227, 124] width 18 height 16
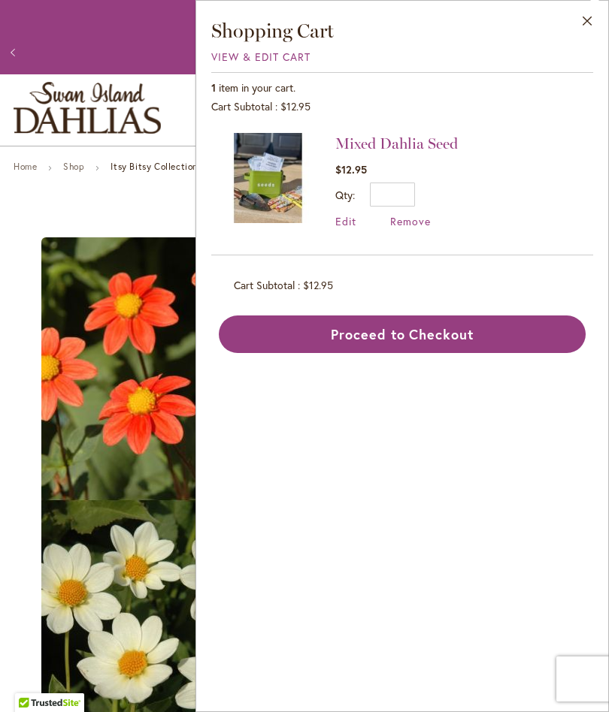
click at [431, 147] on link "Mixed Dahlia Seed" at bounding box center [396, 144] width 122 height 18
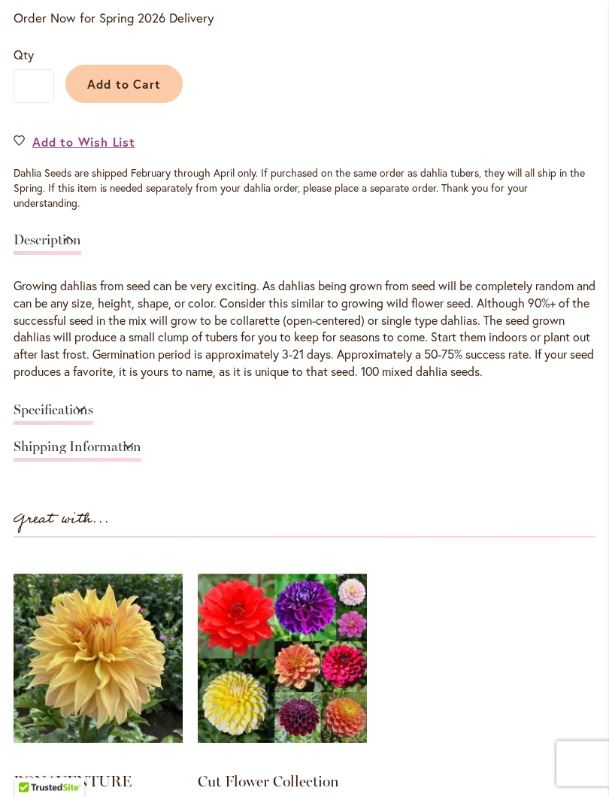
scroll to position [978, 0]
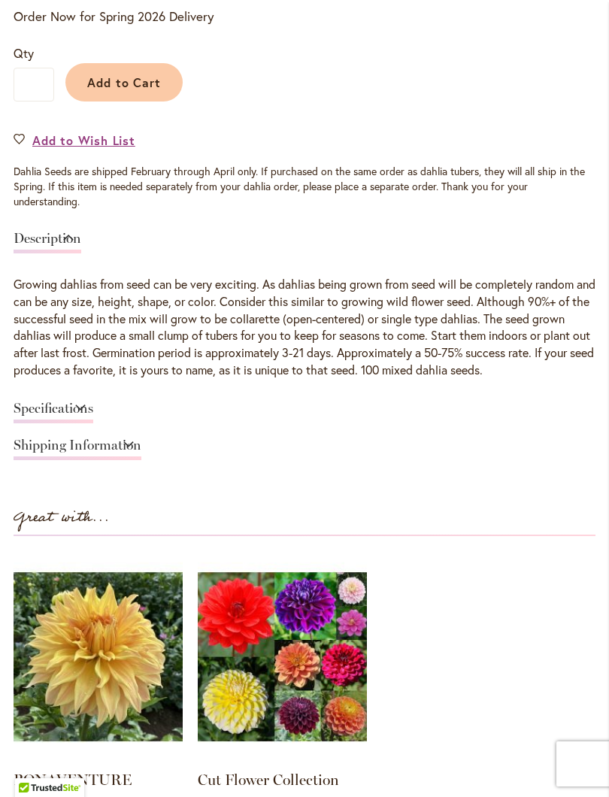
click at [93, 419] on link "Specifications" at bounding box center [54, 412] width 80 height 22
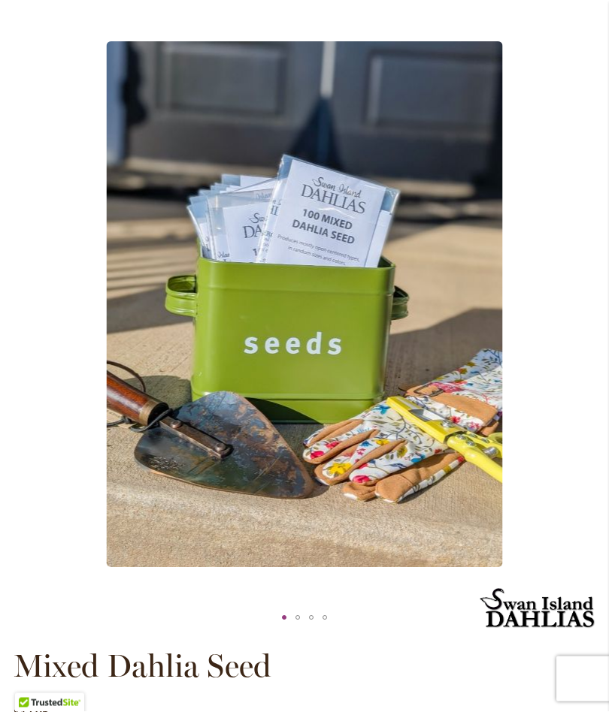
scroll to position [0, 0]
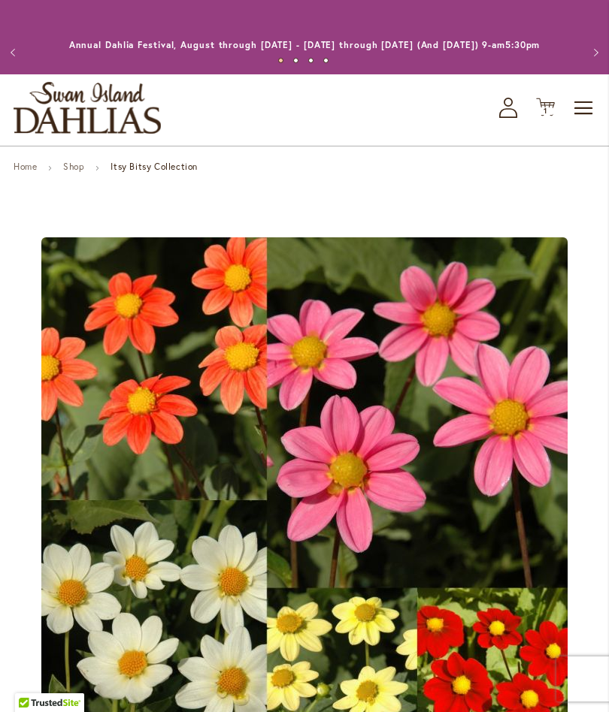
click at [579, 123] on span "Toggle Nav" at bounding box center [584, 108] width 23 height 30
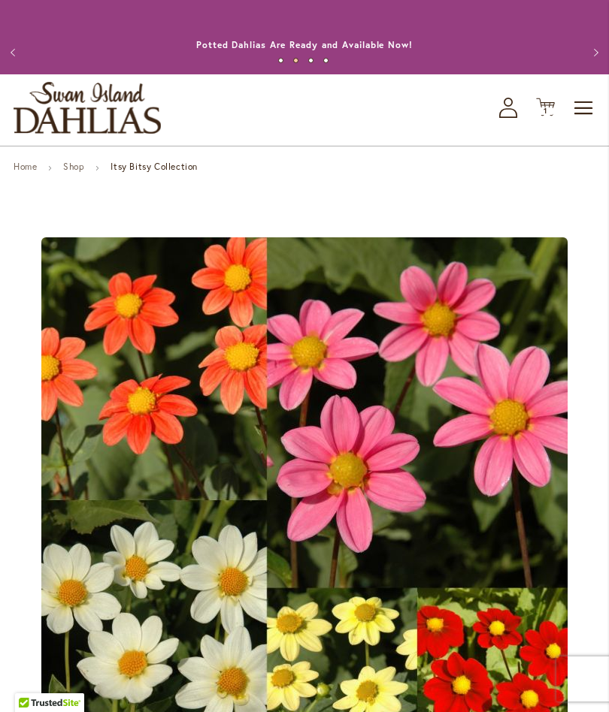
click at [547, 116] on span "1" at bounding box center [545, 111] width 4 height 10
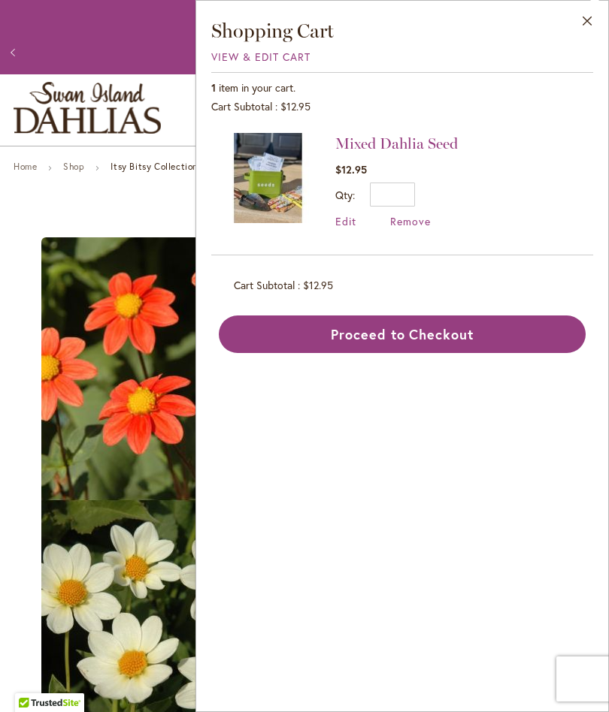
click at [410, 228] on span "Remove" at bounding box center [410, 221] width 41 height 14
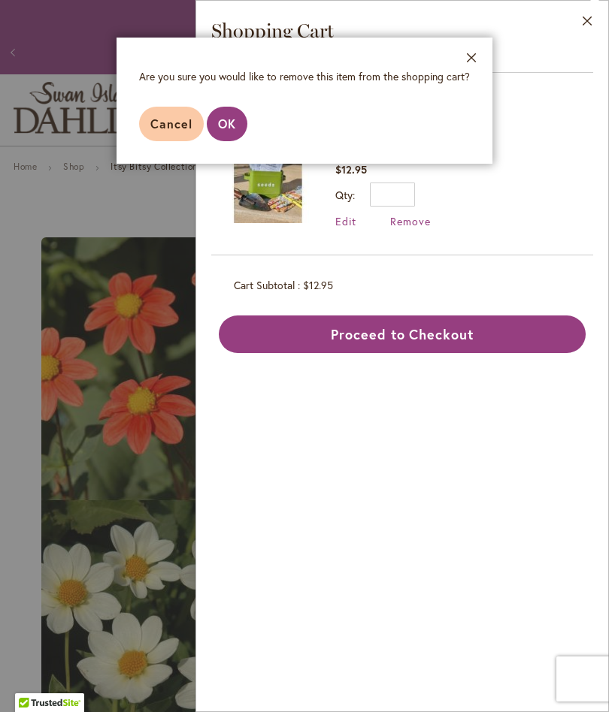
click at [225, 134] on button "OK" at bounding box center [227, 124] width 41 height 35
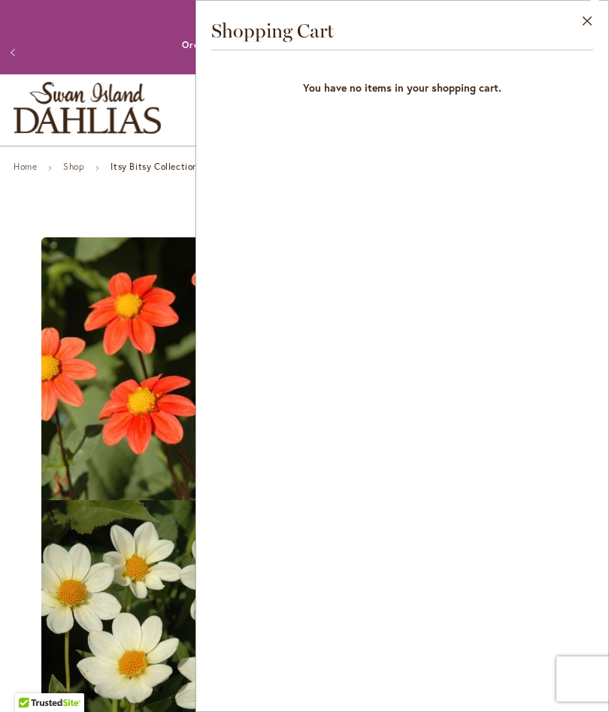
click at [588, 25] on button "Close" at bounding box center [587, 24] width 41 height 47
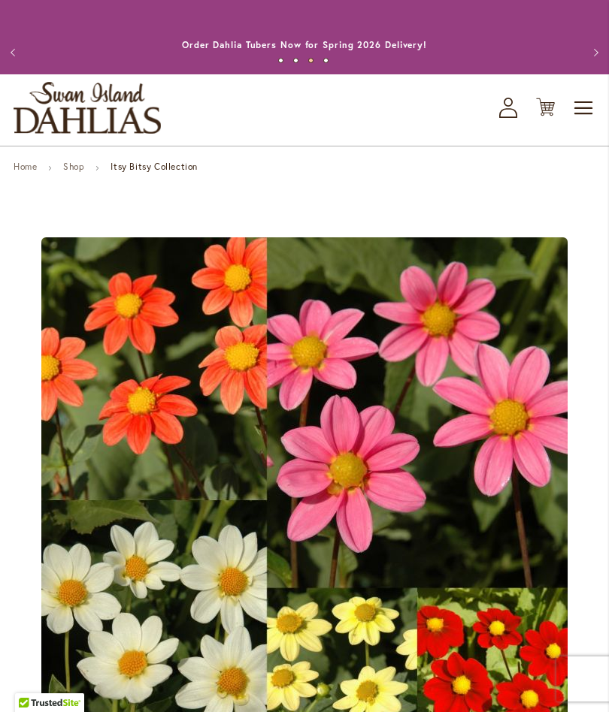
click at [586, 123] on span "Toggle Nav" at bounding box center [584, 108] width 23 height 30
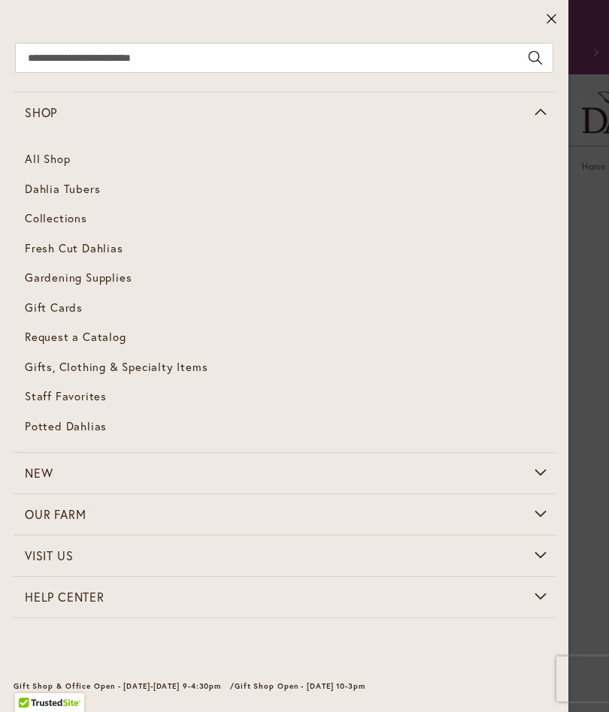
click at [62, 222] on span "Collections" at bounding box center [56, 217] width 62 height 15
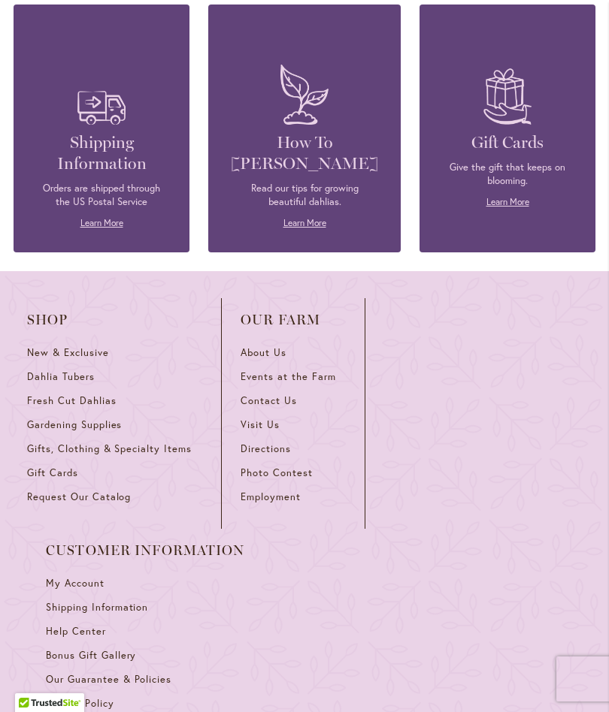
scroll to position [1262, 0]
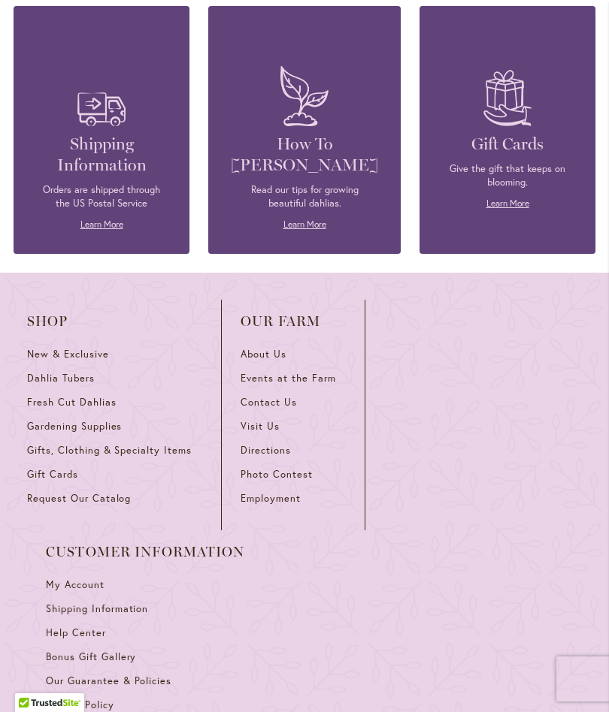
click at [86, 505] on span "Request Our Catalog" at bounding box center [79, 498] width 104 height 13
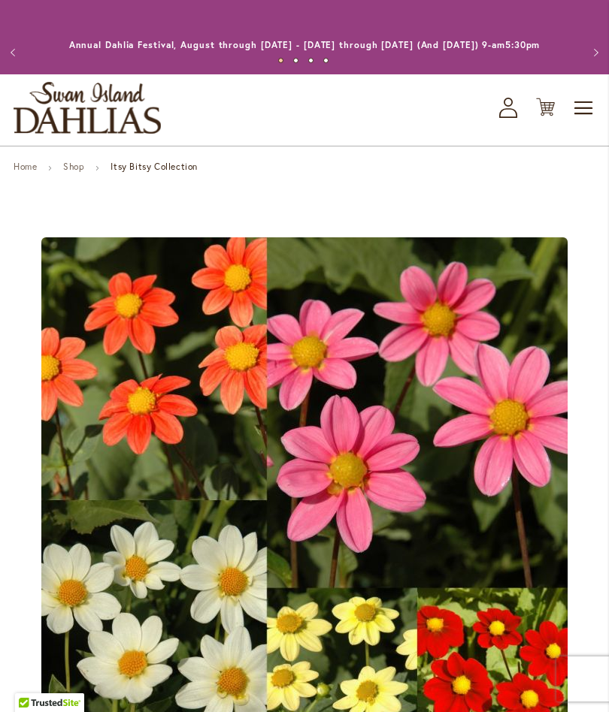
click at [26, 172] on link "Home" at bounding box center [25, 166] width 23 height 11
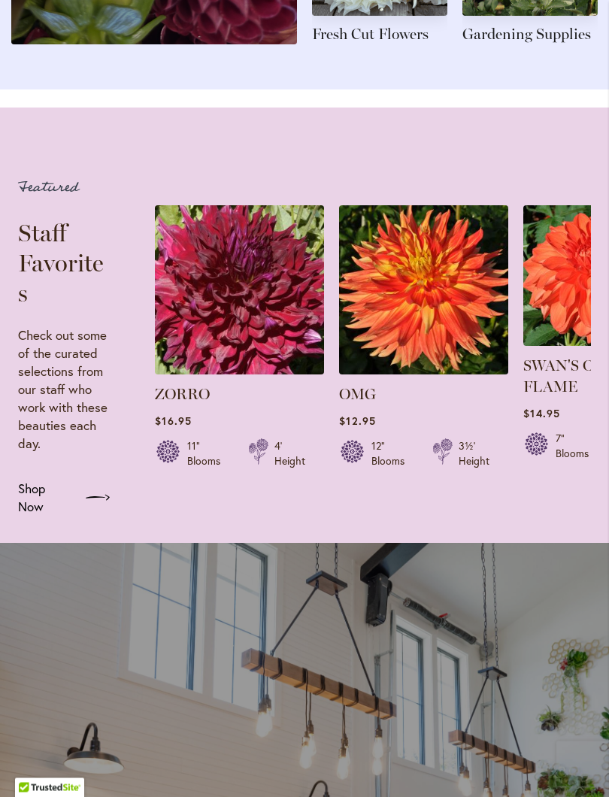
scroll to position [2170, 0]
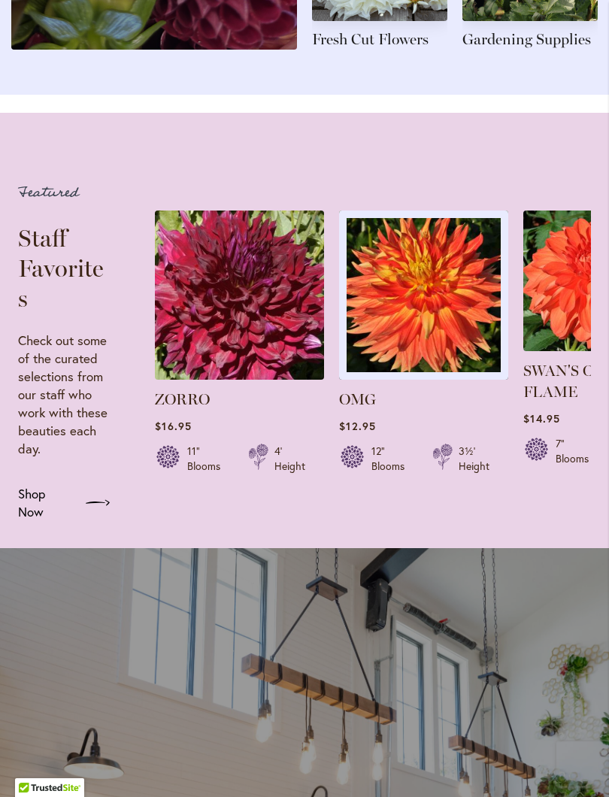
click at [443, 334] on img at bounding box center [423, 294] width 169 height 169
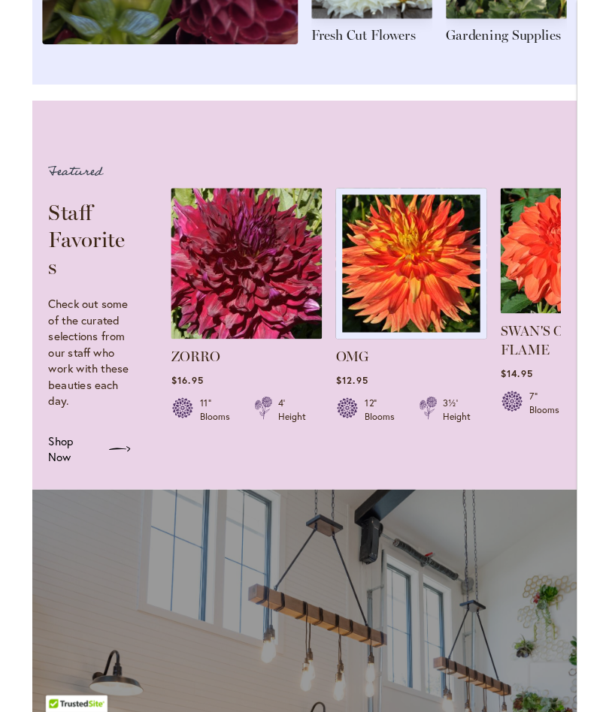
scroll to position [2212, 0]
